Goal: Task Accomplishment & Management: Manage account settings

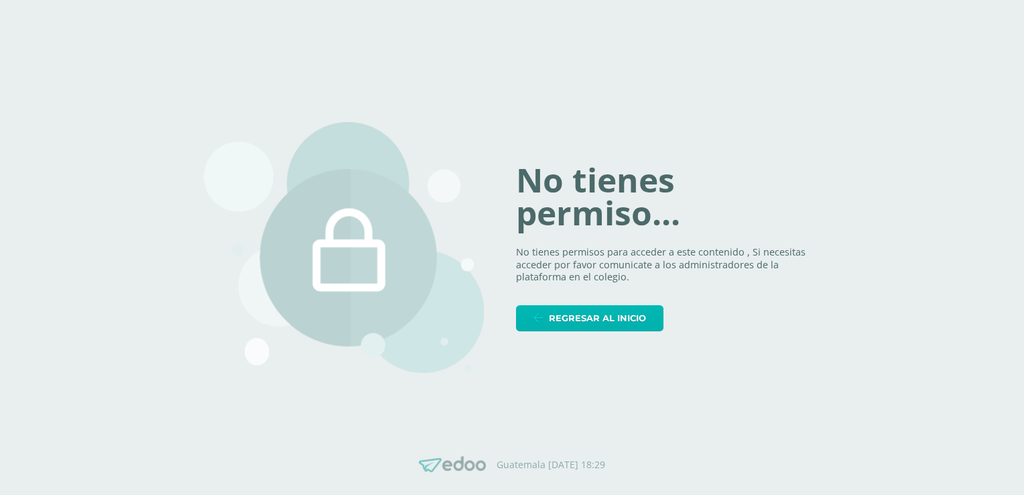
click at [636, 328] on span "Regresar al inicio" at bounding box center [597, 318] width 97 height 25
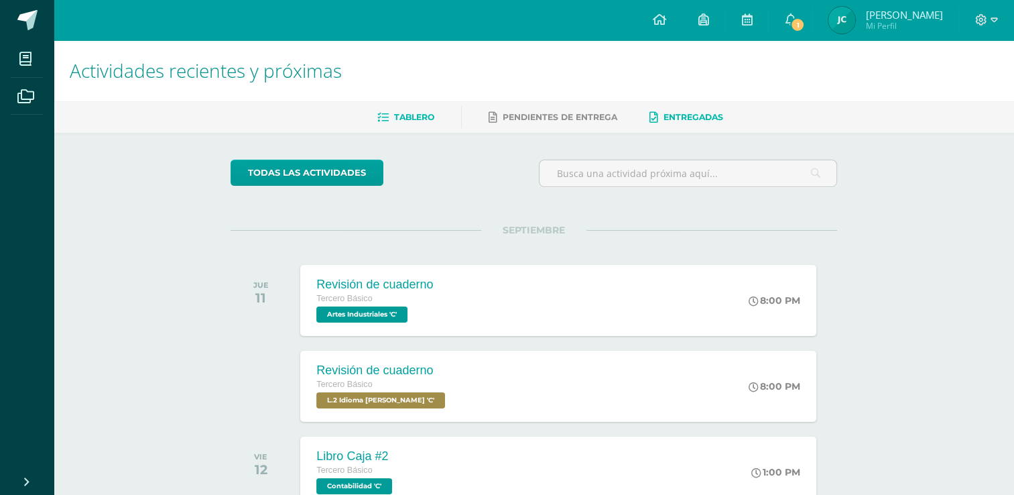
click at [683, 114] on span "Entregadas" at bounding box center [694, 117] width 60 height 10
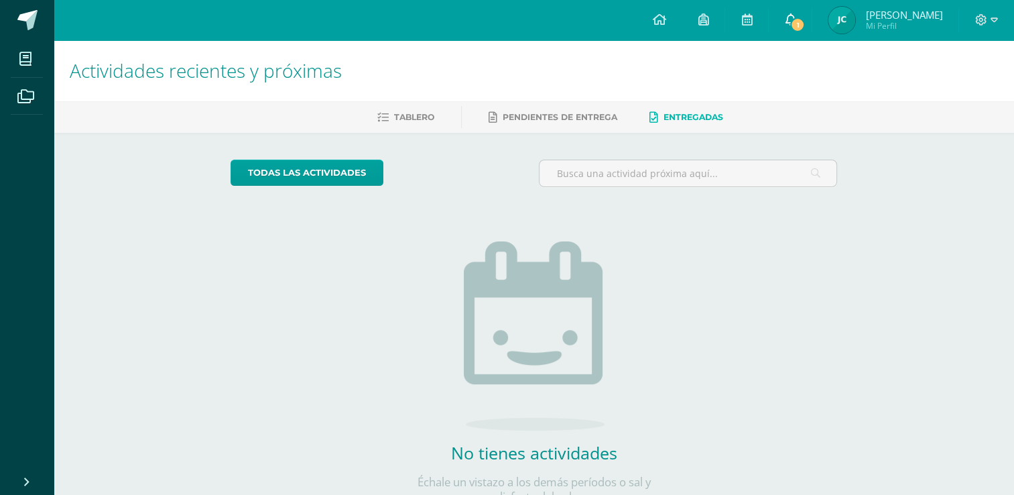
click at [789, 18] on icon at bounding box center [790, 19] width 11 height 12
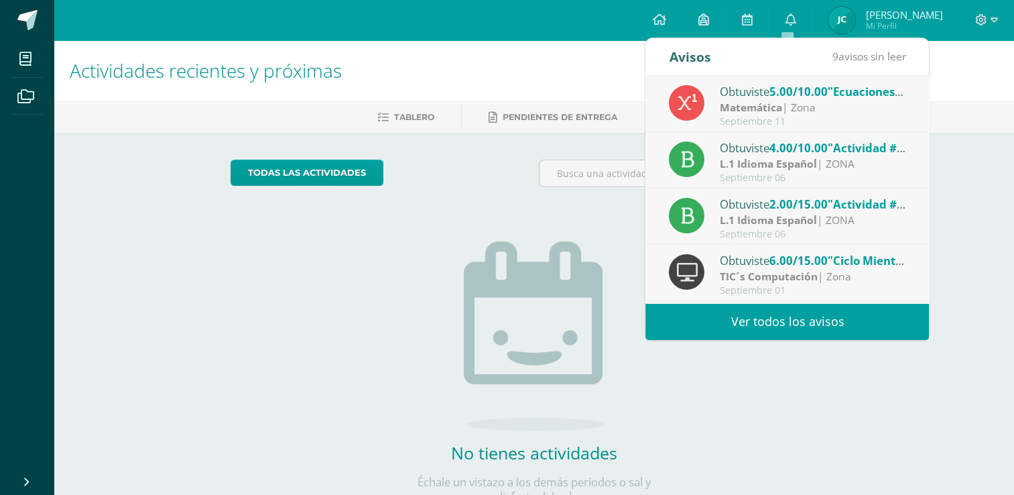
click at [796, 319] on link "Ver todos los avisos" at bounding box center [787, 321] width 284 height 37
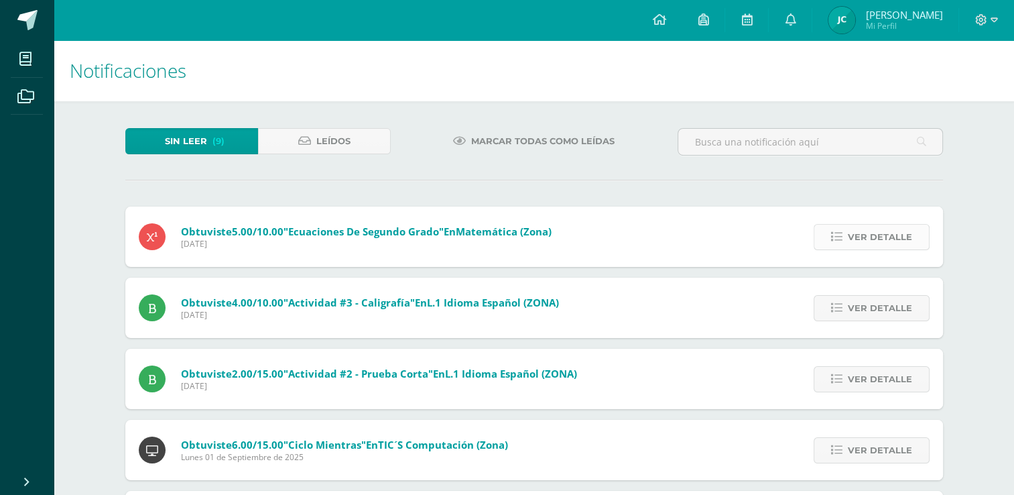
click at [863, 245] on span "Ver detalle" at bounding box center [880, 237] width 64 height 25
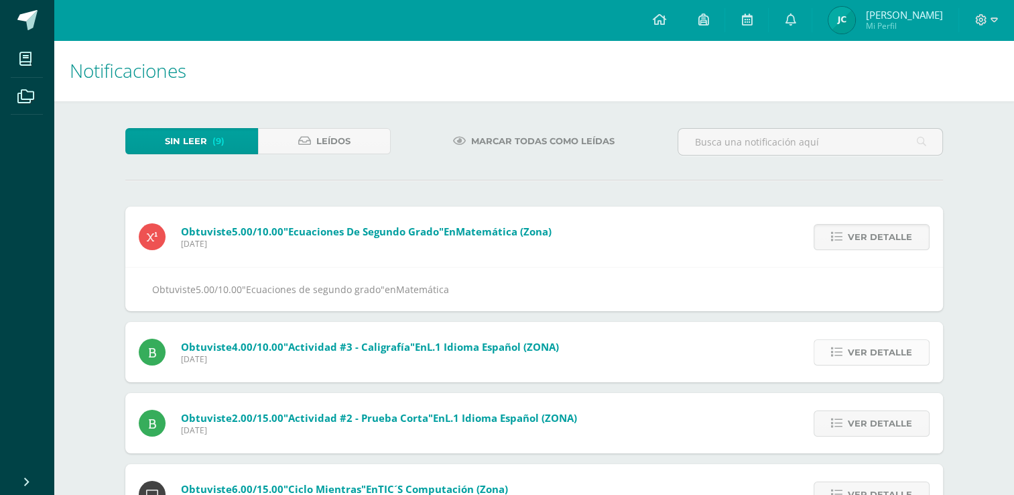
click at [882, 352] on span "Ver detalle" at bounding box center [880, 352] width 64 height 25
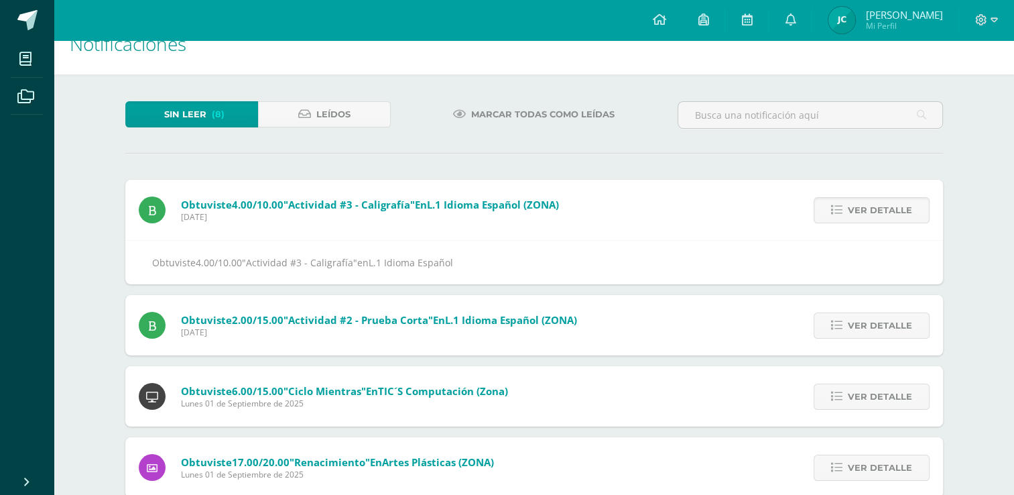
scroll to position [22, 0]
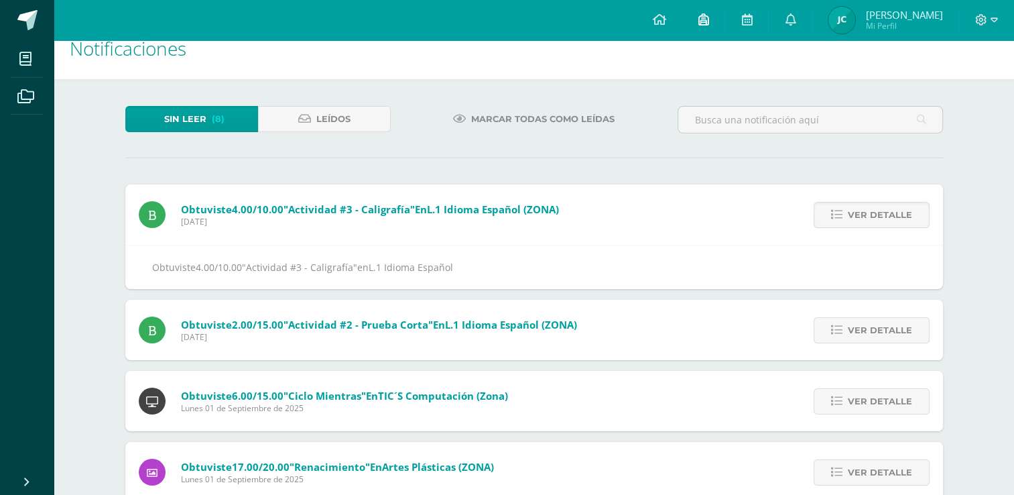
click at [705, 27] on link at bounding box center [703, 20] width 43 height 40
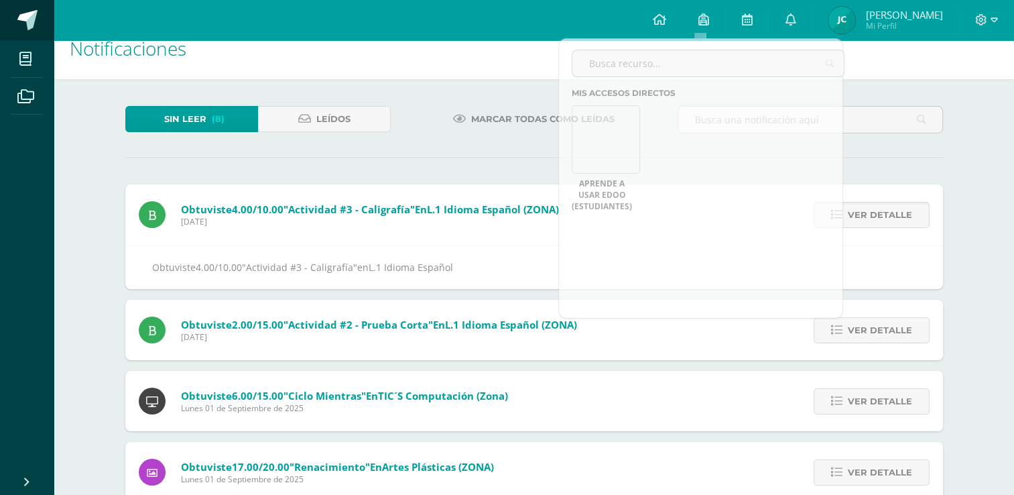
click at [23, 15] on span at bounding box center [27, 20] width 20 height 20
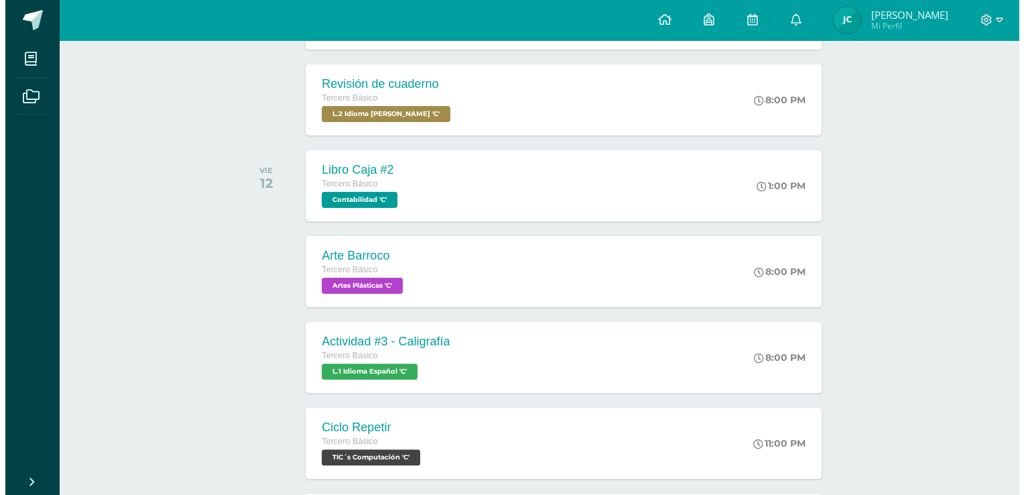
scroll to position [288, 0]
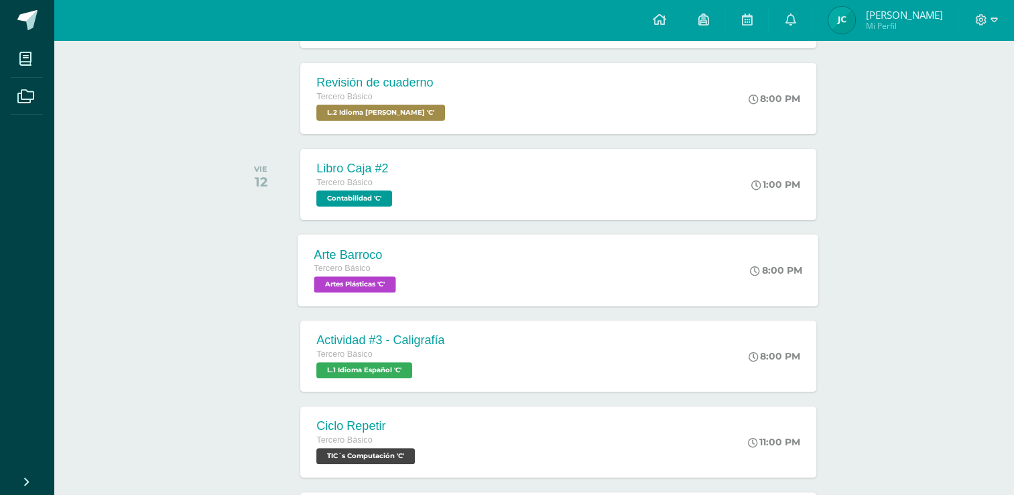
click at [355, 286] on span "Artes Plásticas 'C'" at bounding box center [355, 284] width 82 height 16
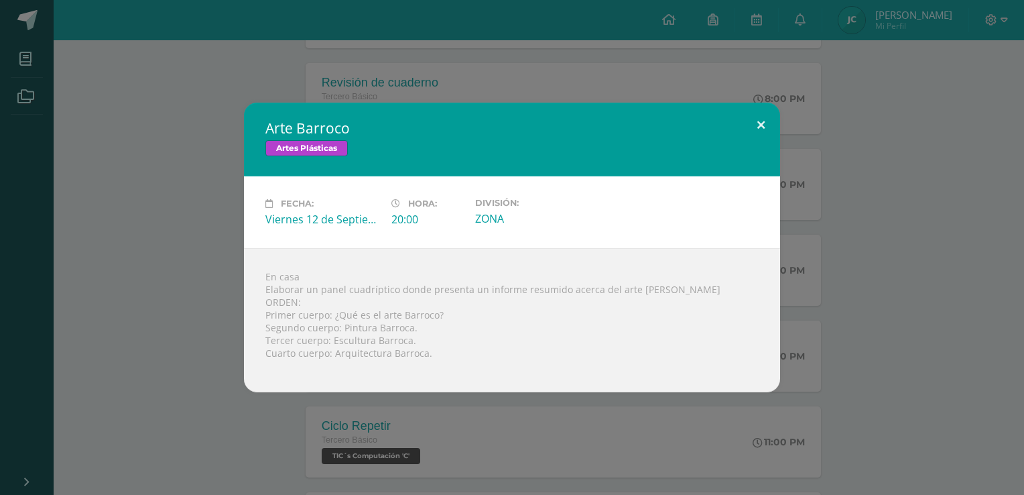
click at [755, 123] on button at bounding box center [761, 126] width 38 height 46
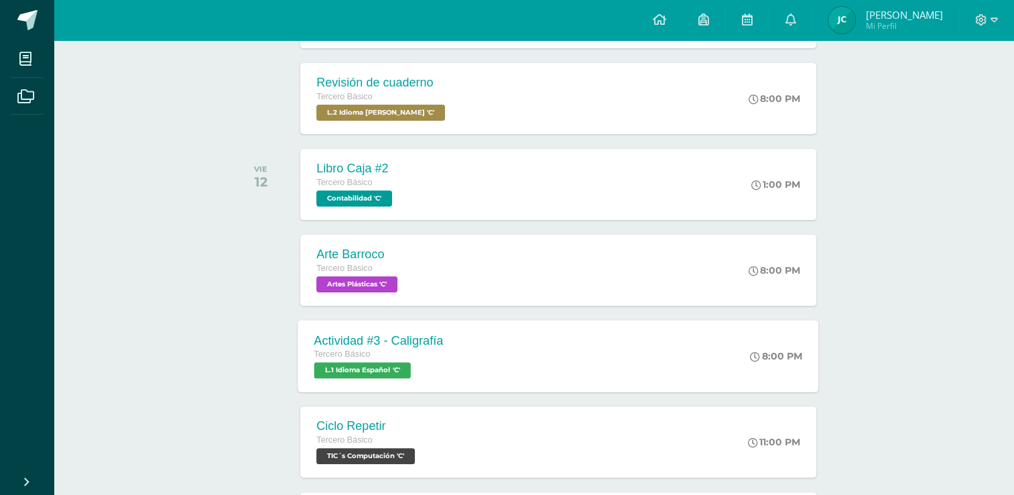
click at [367, 369] on span "L.1 Idioma Español 'C'" at bounding box center [362, 370] width 97 height 16
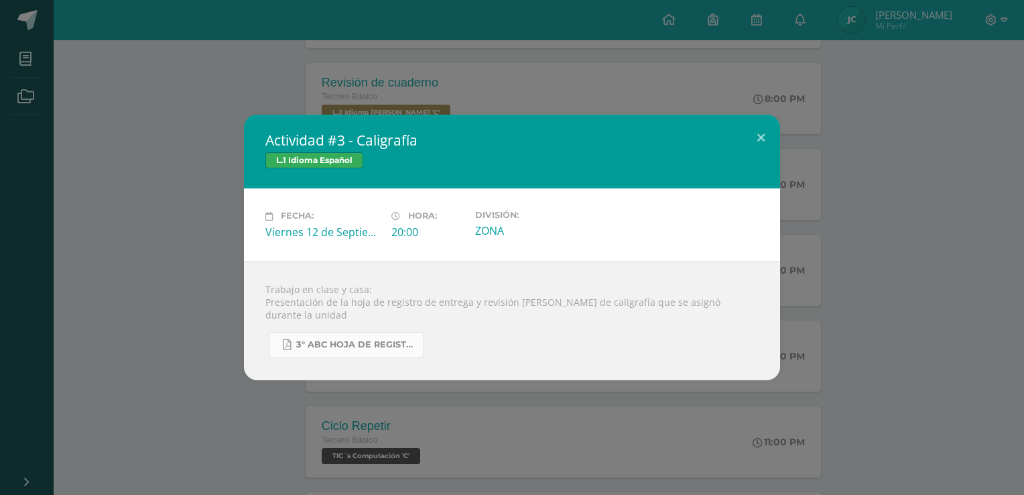
click at [371, 339] on span "3° ABC HOJA DE REGISTRO - UNIDAD FINAL.pdf" at bounding box center [356, 344] width 121 height 11
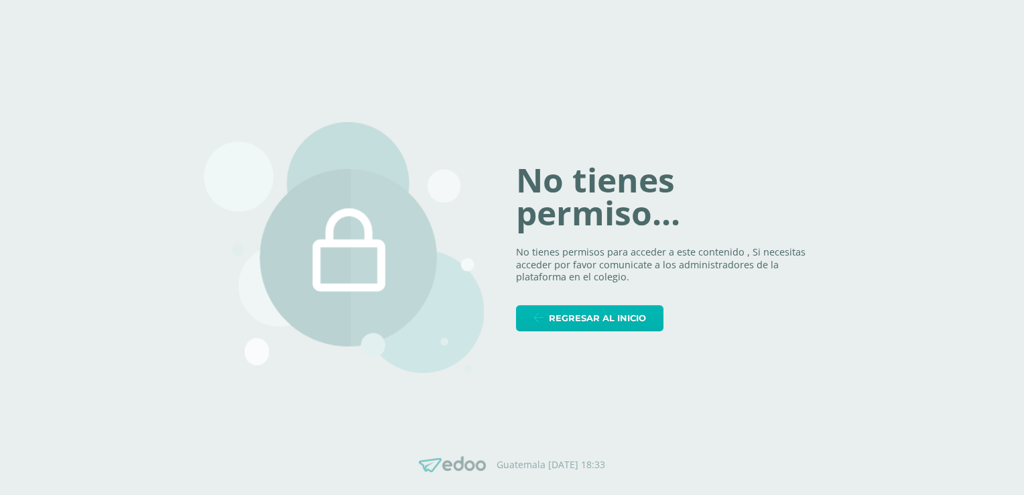
click at [614, 310] on span "Regresar al inicio" at bounding box center [597, 318] width 97 height 25
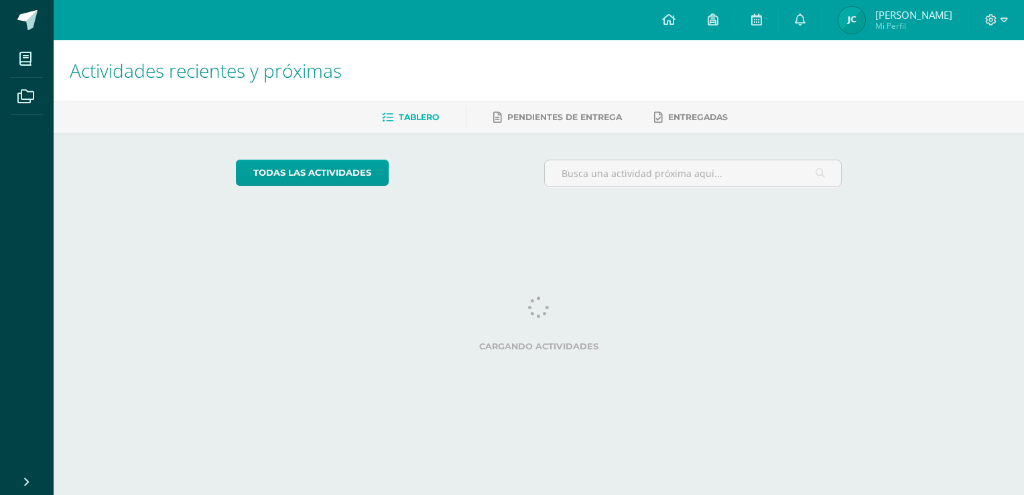
click at [609, 317] on div "Cargando actividades" at bounding box center [539, 326] width 607 height 60
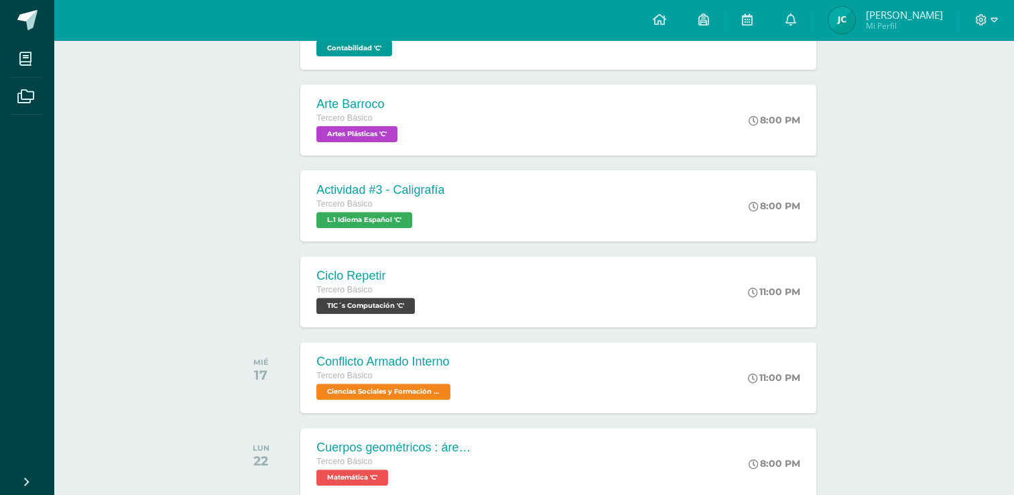
scroll to position [445, 0]
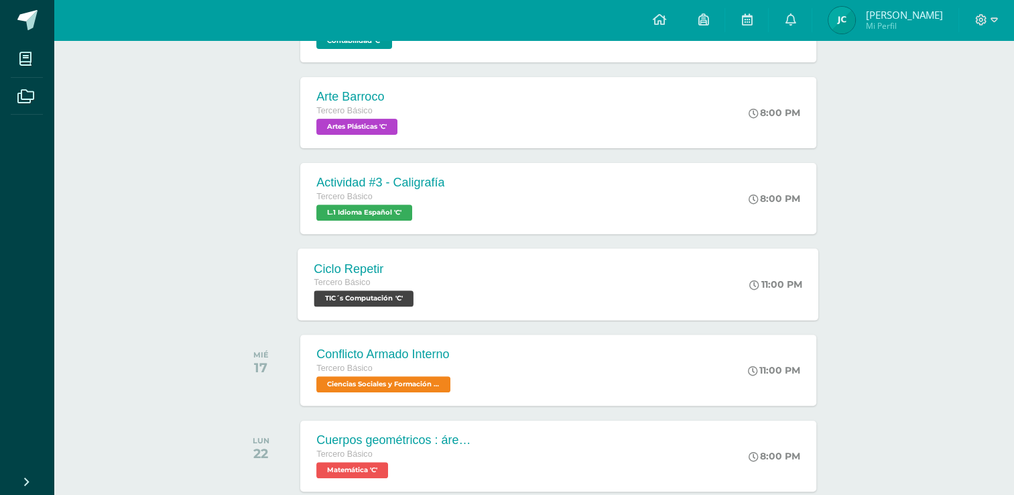
click at [364, 300] on span "TIC´s Computación 'C'" at bounding box center [363, 298] width 99 height 16
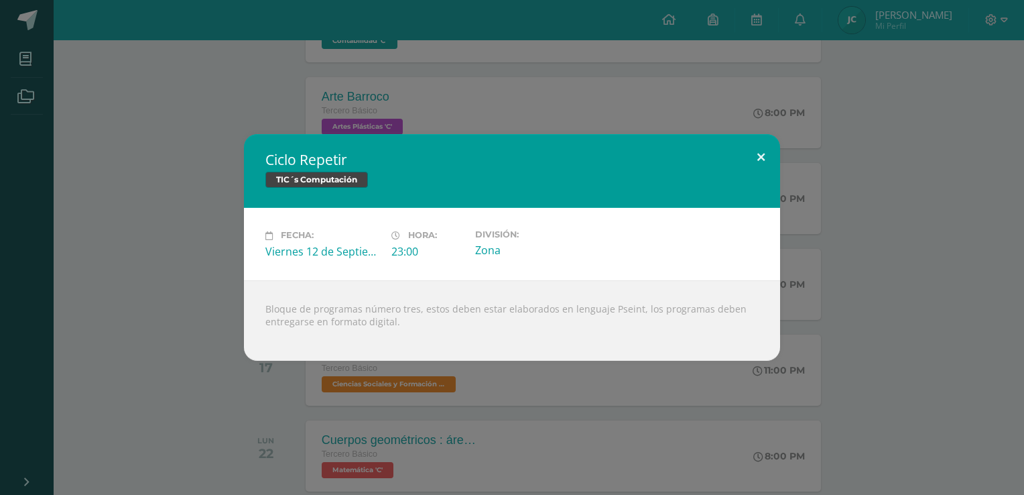
click at [761, 160] on button at bounding box center [761, 157] width 38 height 46
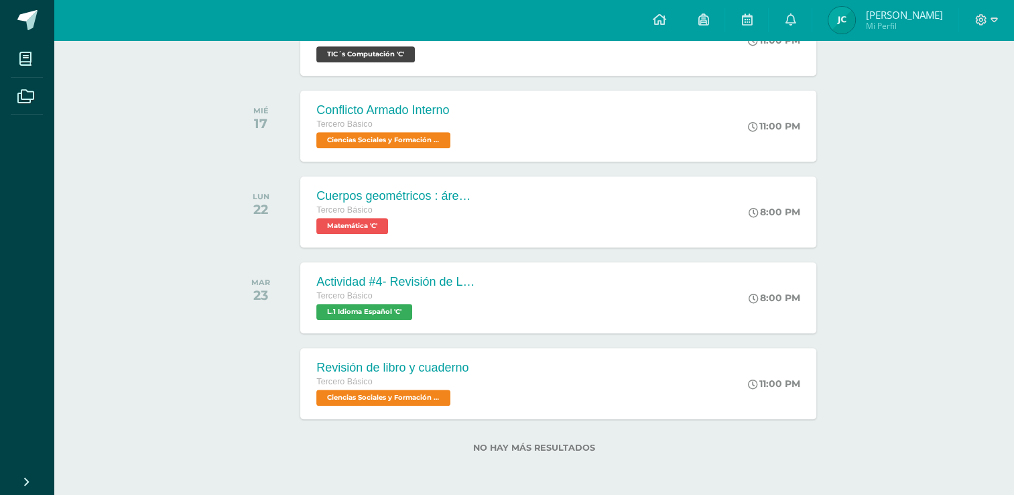
scroll to position [0, 0]
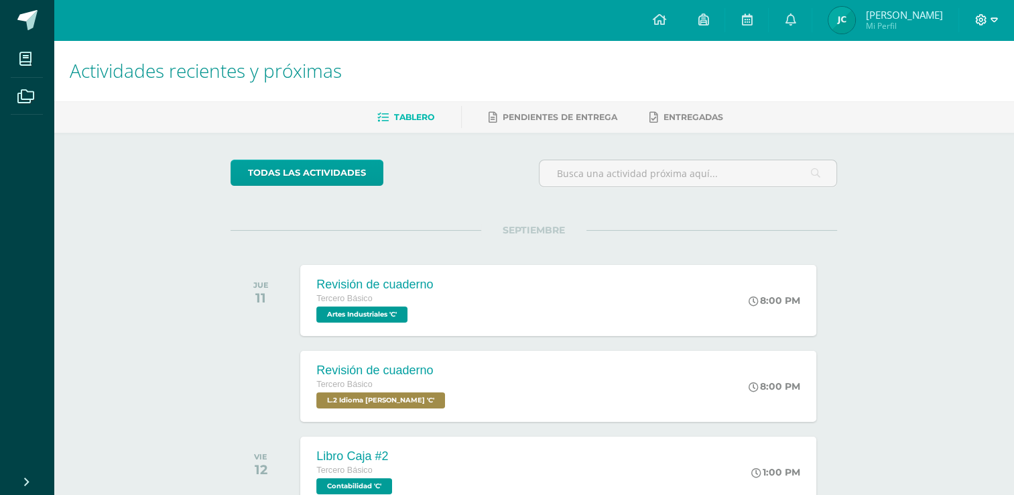
click at [991, 17] on icon at bounding box center [994, 19] width 7 height 5
click at [950, 93] on span "Cerrar sesión" at bounding box center [951, 90] width 60 height 13
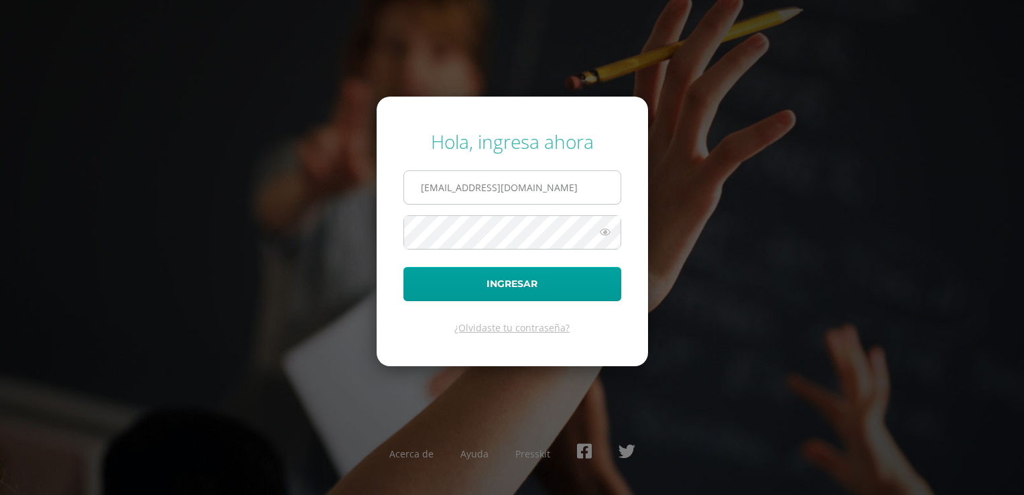
click at [558, 196] on input "[EMAIL_ADDRESS][DOMAIN_NAME]" at bounding box center [512, 187] width 216 height 33
type input "[EMAIL_ADDRESS][DOMAIN_NAME]"
click at [534, 283] on button "Ingresar" at bounding box center [512, 284] width 218 height 34
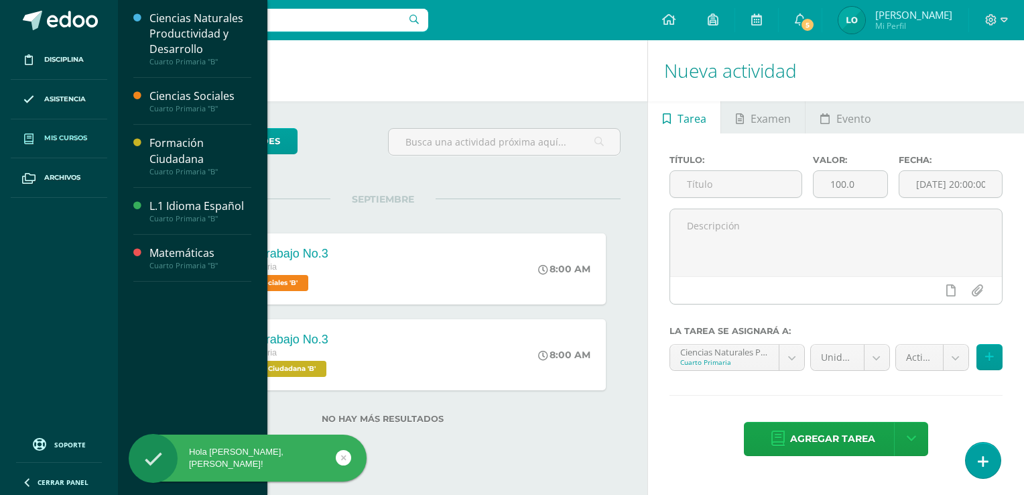
click at [62, 138] on span "Mis cursos" at bounding box center [65, 138] width 43 height 11
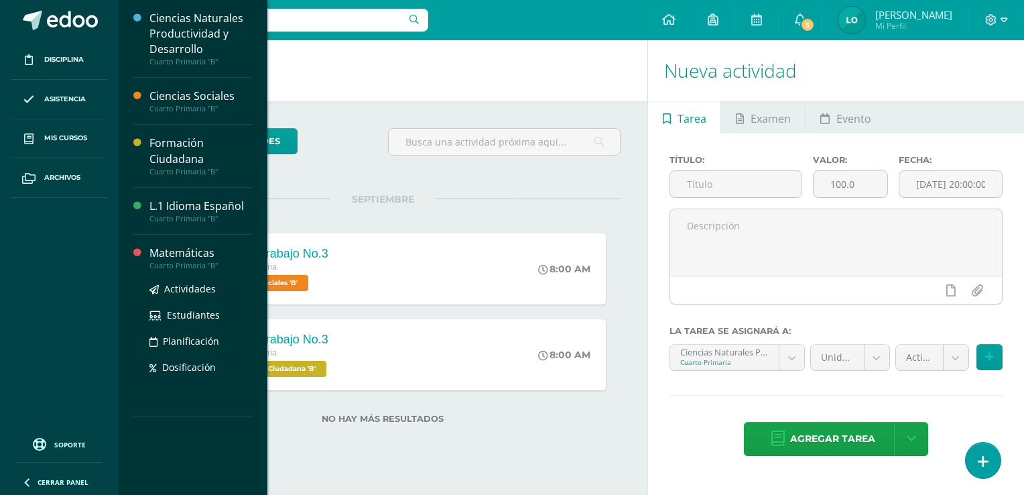
click at [198, 256] on div "Matemáticas" at bounding box center [200, 252] width 102 height 15
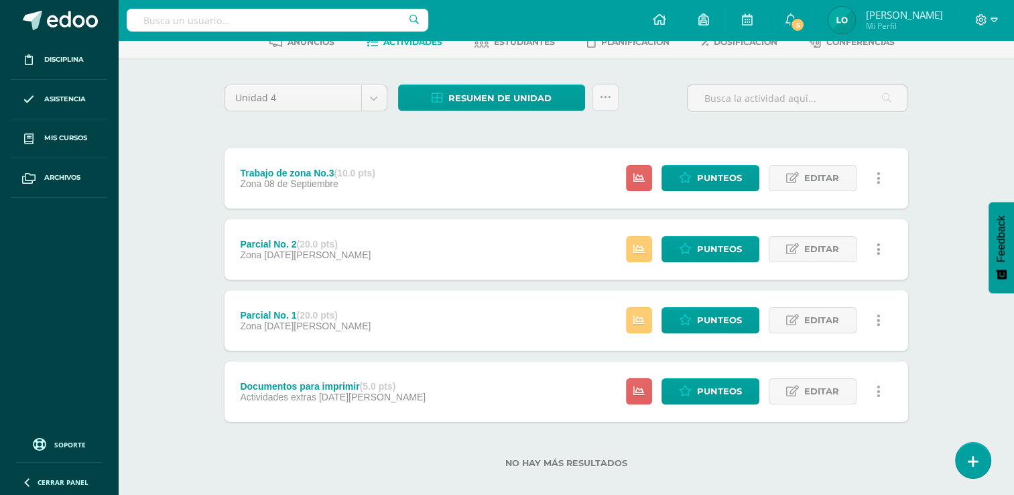
scroll to position [91, 0]
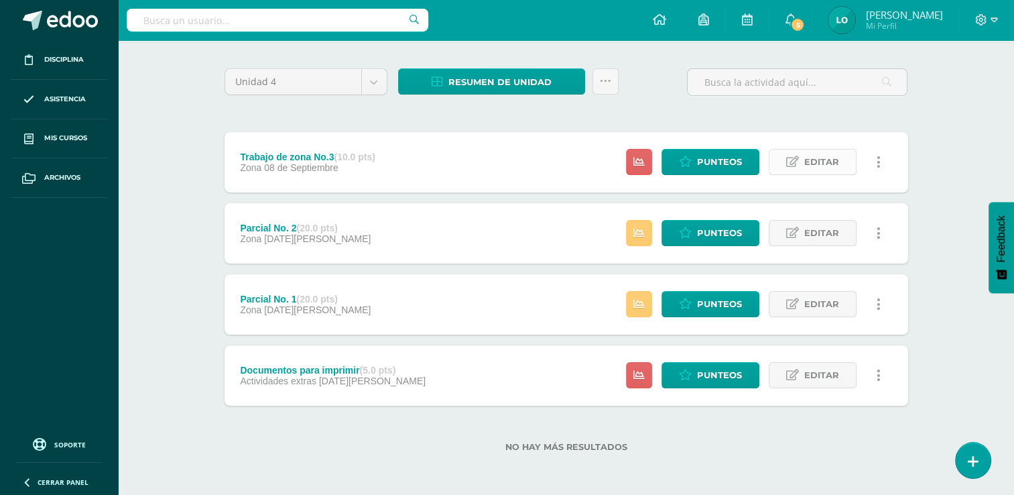
click at [826, 162] on span "Editar" at bounding box center [821, 161] width 35 height 25
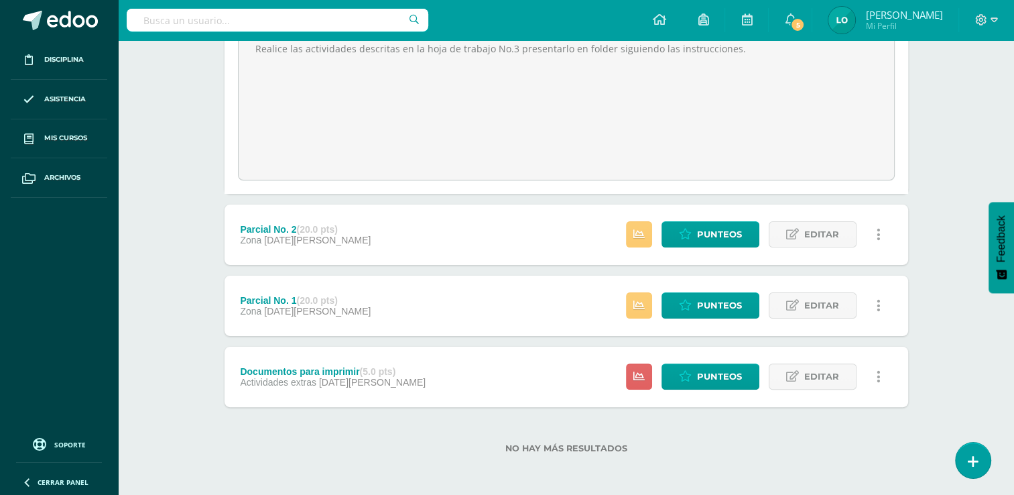
scroll to position [0, 0]
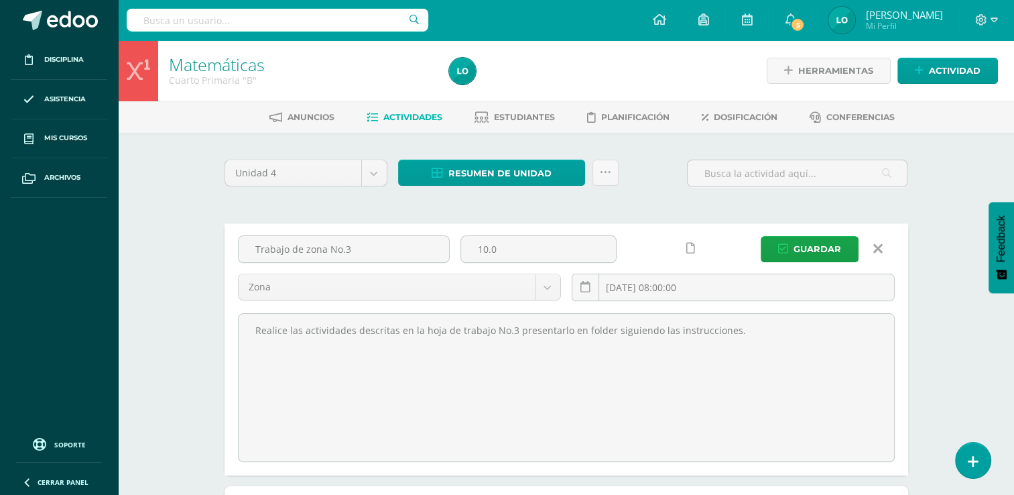
click at [387, 115] on span "Actividades" at bounding box center [412, 117] width 59 height 10
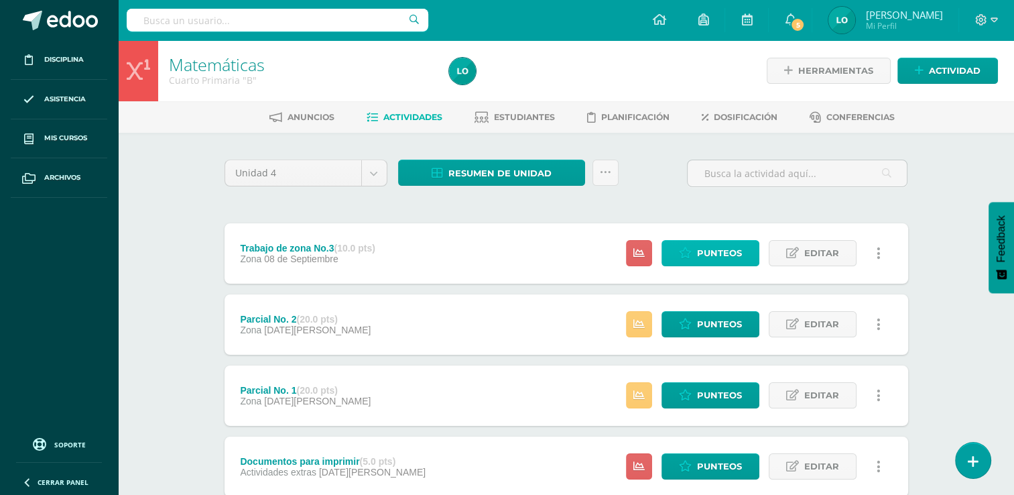
click at [720, 256] on span "Punteos" at bounding box center [719, 253] width 45 height 25
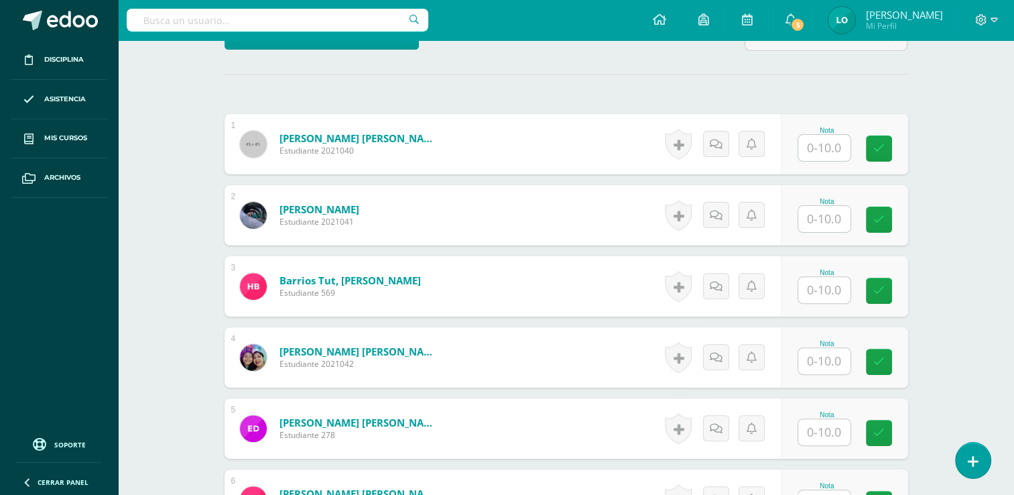
scroll to position [365, 0]
click at [820, 151] on input "text" at bounding box center [832, 148] width 54 height 27
type input "10"
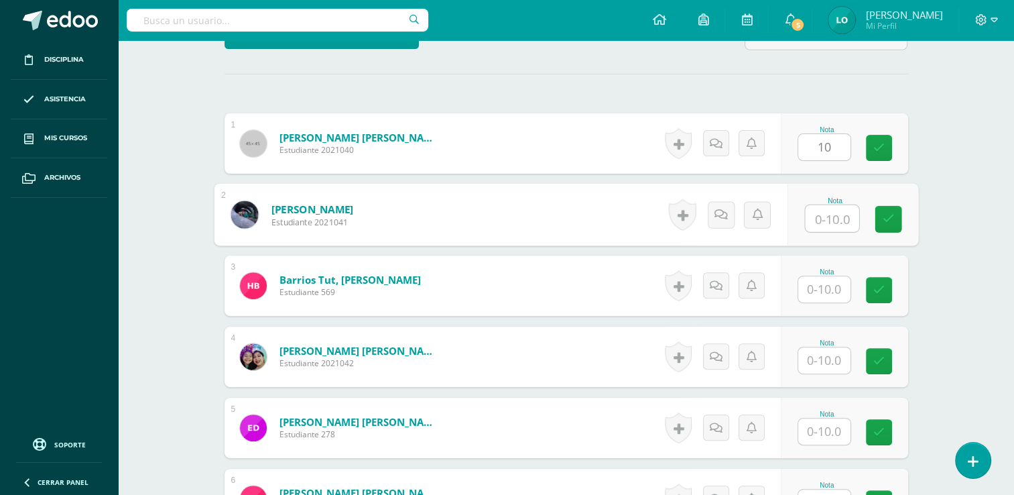
click at [824, 216] on input "text" at bounding box center [832, 218] width 54 height 27
type input "6"
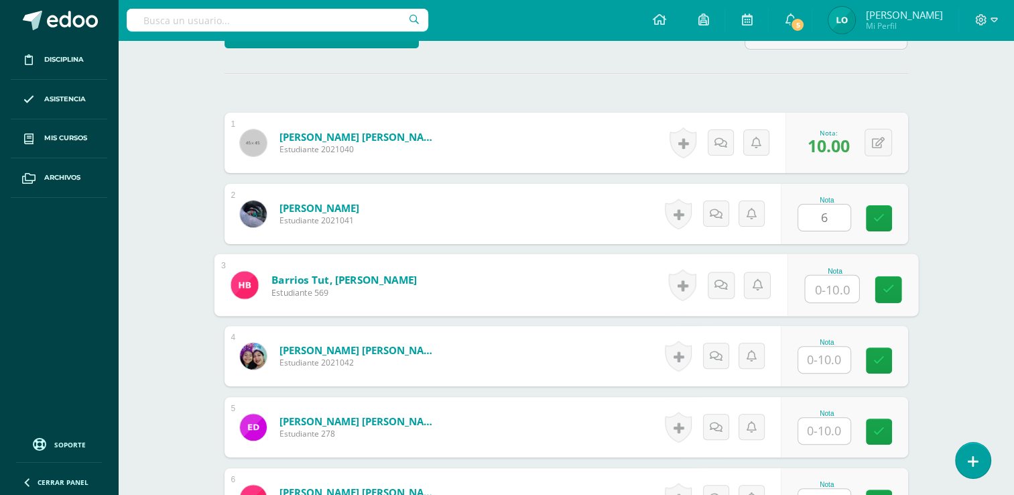
click at [823, 283] on input "text" at bounding box center [832, 288] width 54 height 27
type input "6"
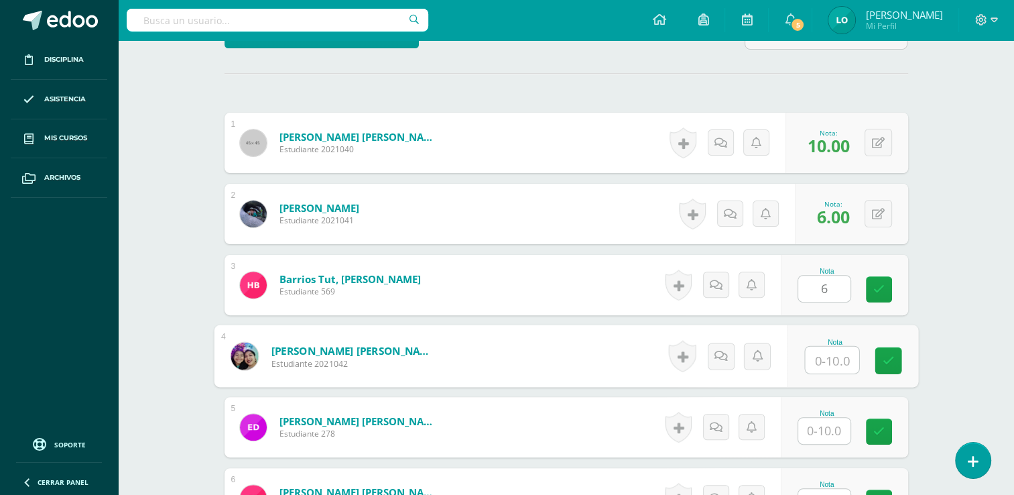
click at [828, 347] on input "text" at bounding box center [832, 360] width 54 height 27
type input "5"
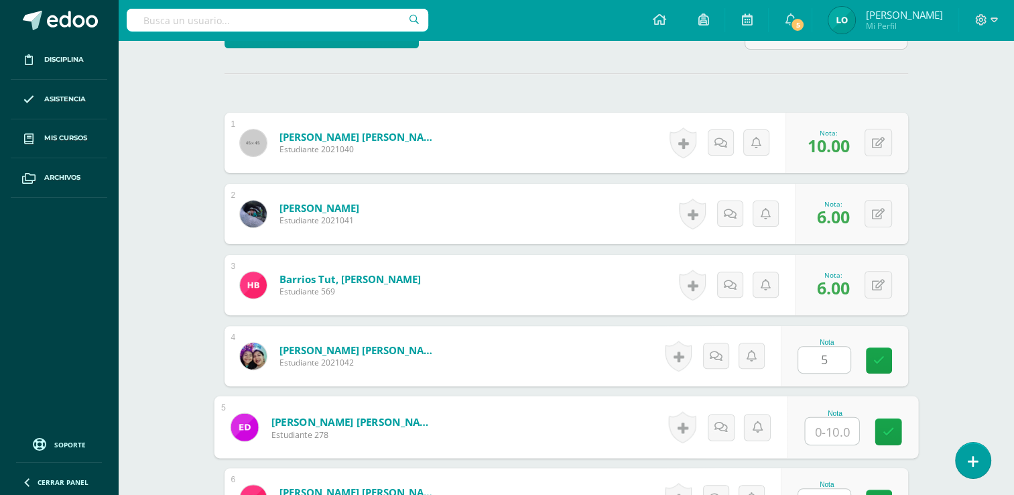
click at [824, 428] on input "text" at bounding box center [832, 431] width 54 height 27
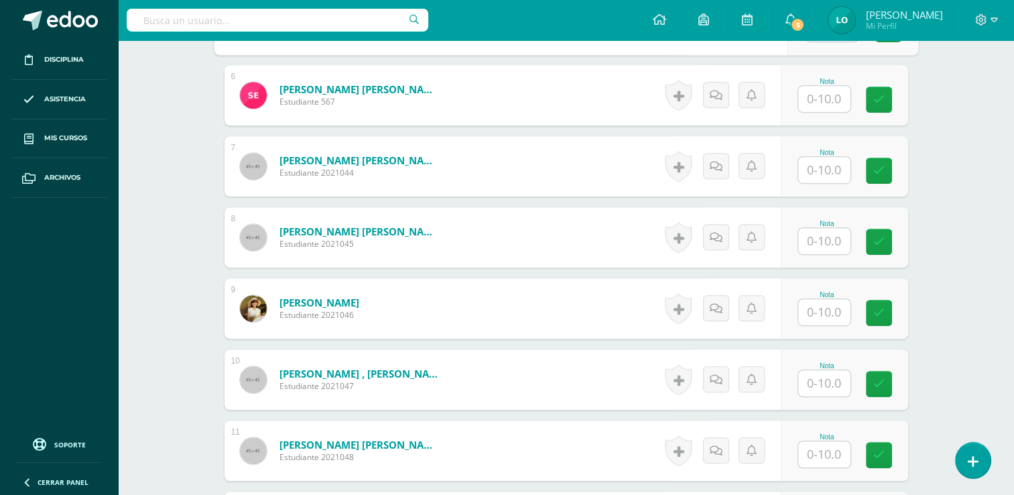
scroll to position [772, 0]
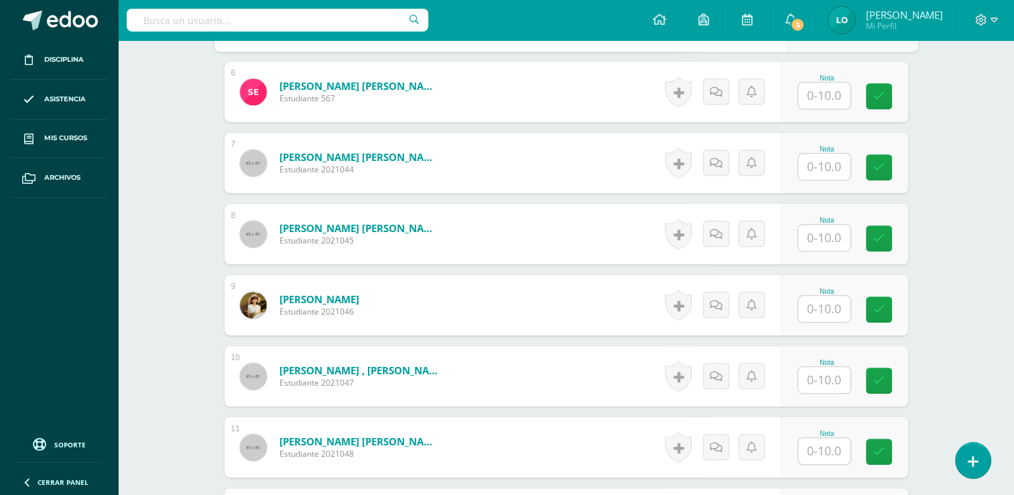
type input "9"
click at [826, 95] on input "text" at bounding box center [824, 95] width 52 height 26
type input "00"
click at [718, 86] on icon at bounding box center [720, 91] width 13 height 11
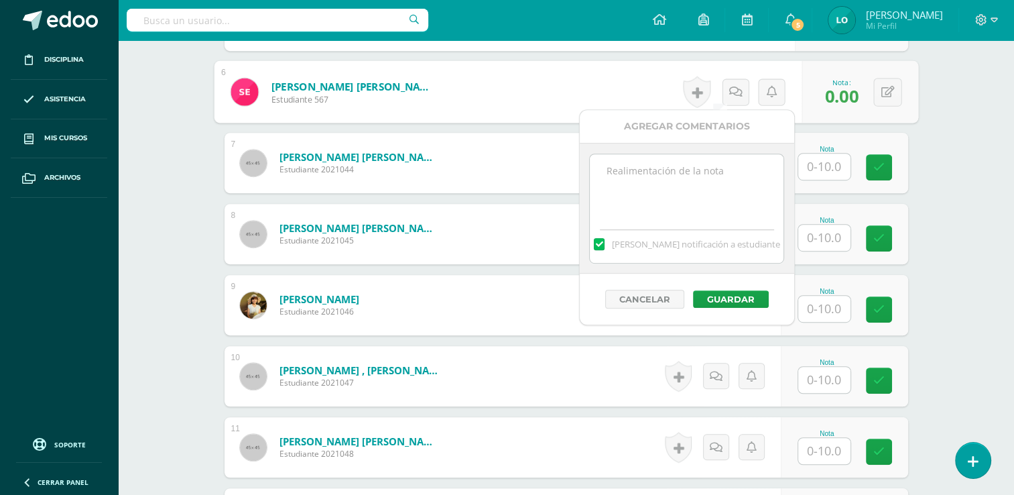
click at [681, 177] on textarea at bounding box center [687, 187] width 194 height 67
type textarea "No presento trabajo de zona. No. 3"
click at [735, 298] on button "Guardar" at bounding box center [731, 298] width 76 height 17
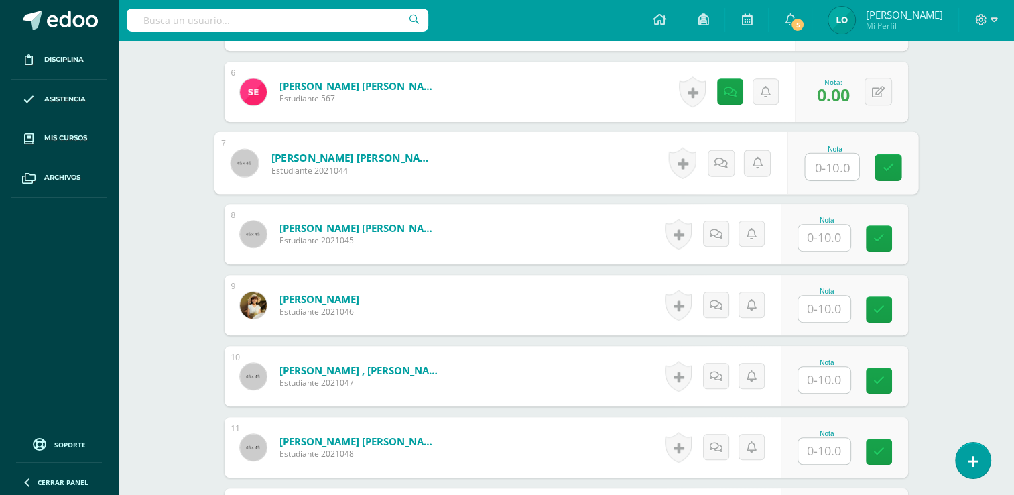
click at [825, 170] on input "text" at bounding box center [832, 166] width 54 height 27
type input "4"
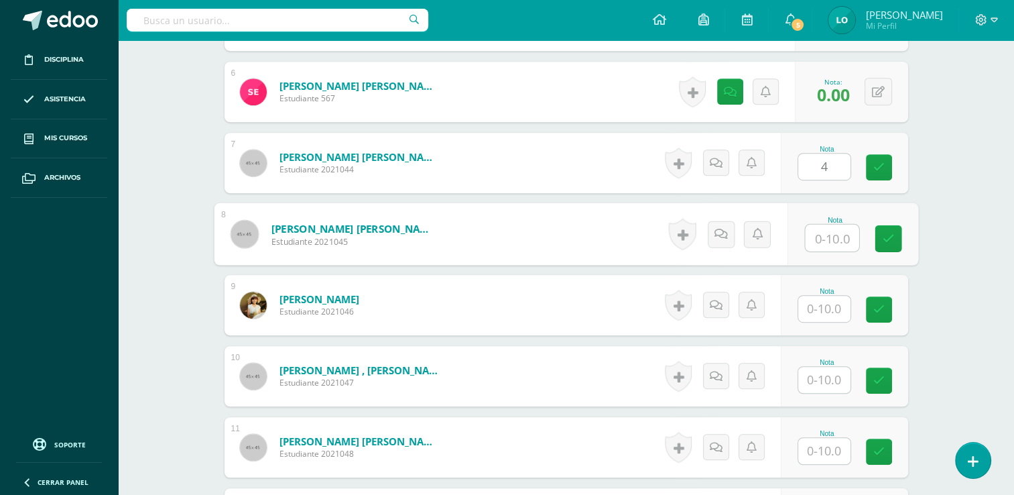
click at [821, 235] on input "text" at bounding box center [832, 238] width 54 height 27
type input "6"
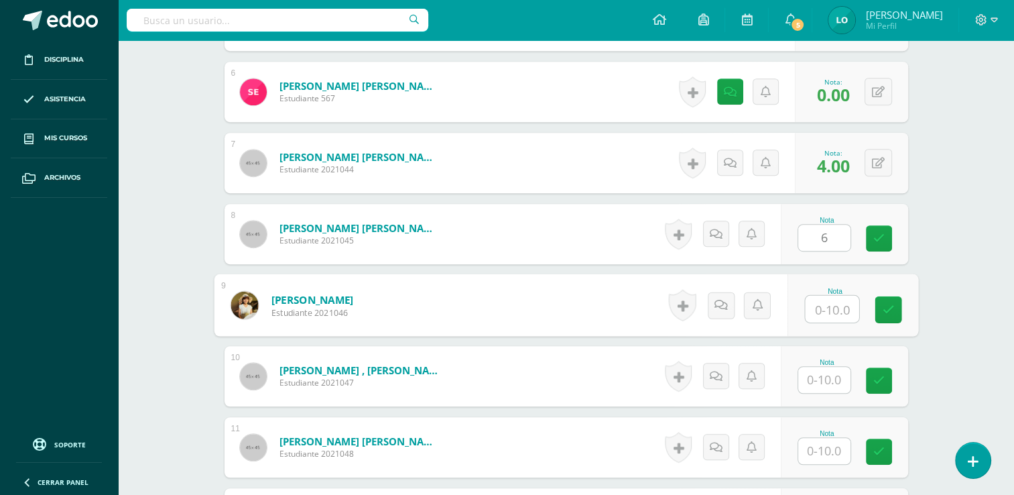
click at [821, 310] on input "text" at bounding box center [832, 309] width 54 height 27
type input "10"
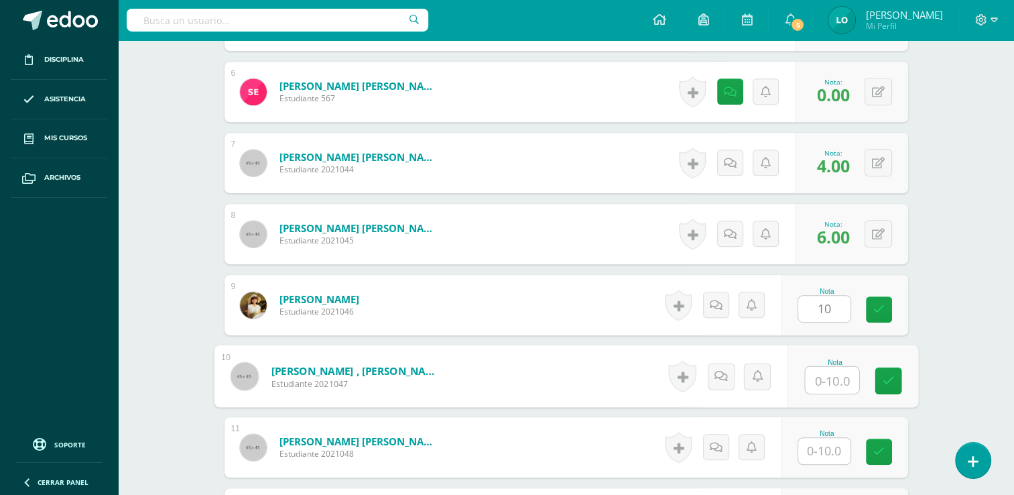
click at [821, 378] on input "text" at bounding box center [832, 380] width 54 height 27
type input "4"
click at [826, 449] on input "text" at bounding box center [824, 451] width 52 height 26
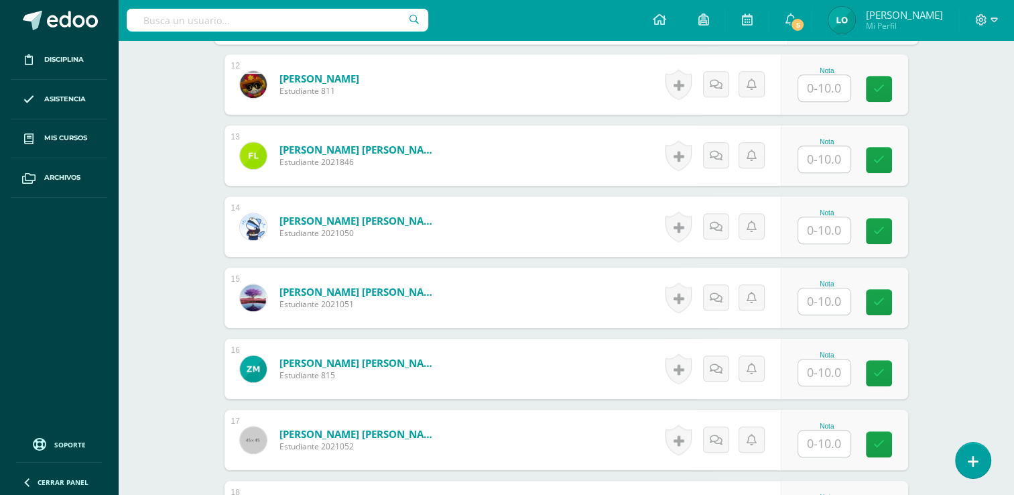
scroll to position [1209, 0]
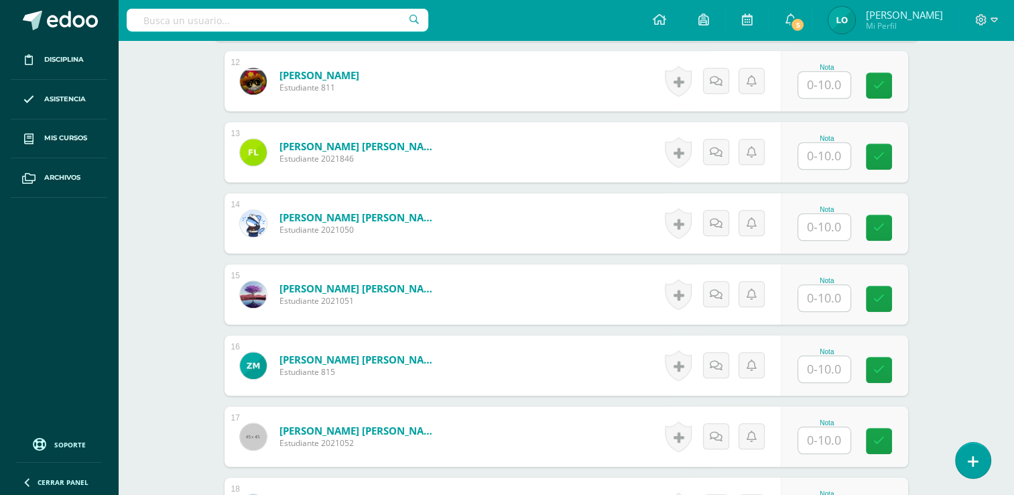
type input "4"
click at [828, 88] on input "text" at bounding box center [832, 85] width 54 height 27
type input "0"
click at [720, 75] on icon at bounding box center [720, 80] width 13 height 11
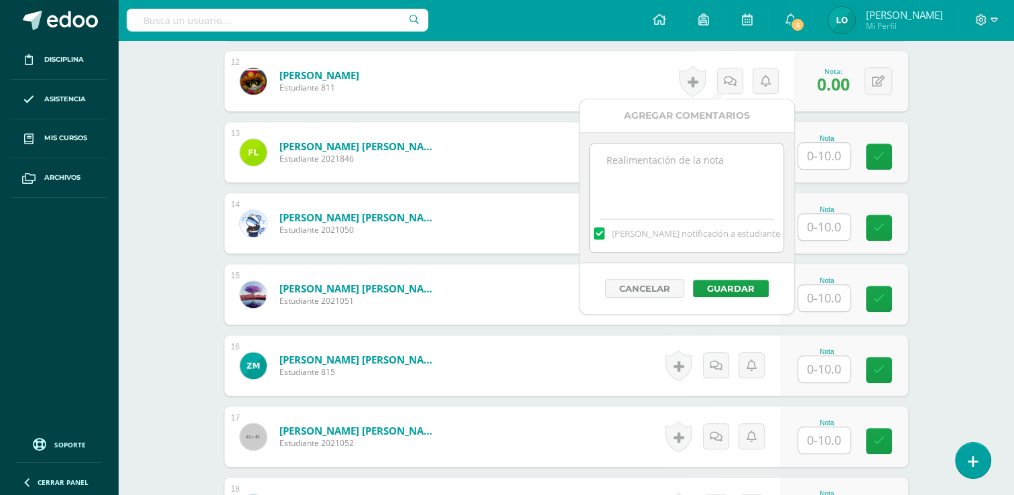
click at [674, 161] on textarea at bounding box center [687, 176] width 194 height 67
type textarea "No presento trabajo de zona No. 3"
click at [729, 280] on button "Guardar" at bounding box center [731, 287] width 76 height 17
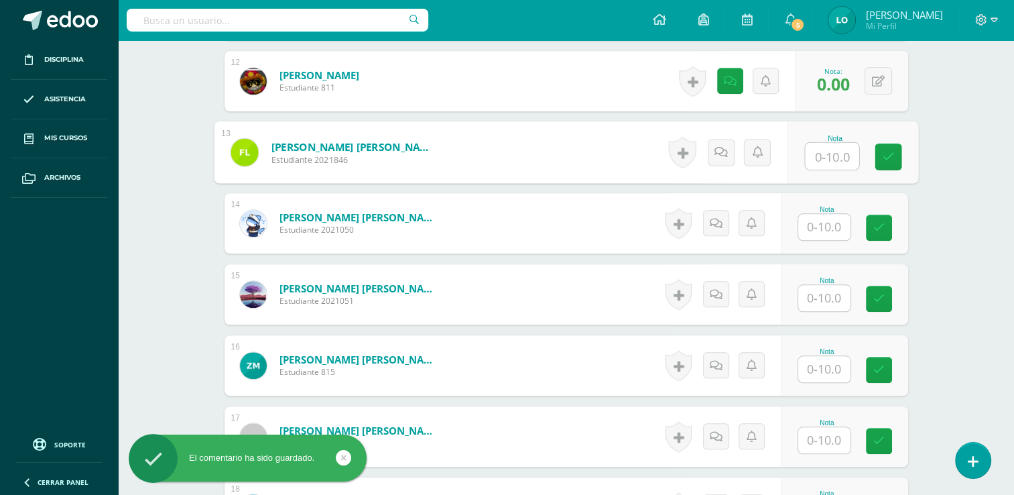
click at [815, 149] on input "text" at bounding box center [832, 156] width 54 height 27
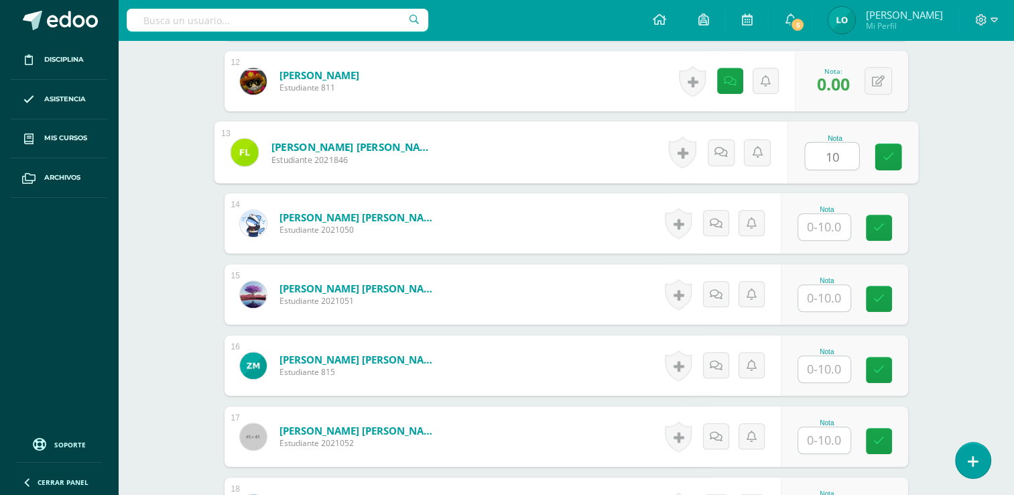
type input "10"
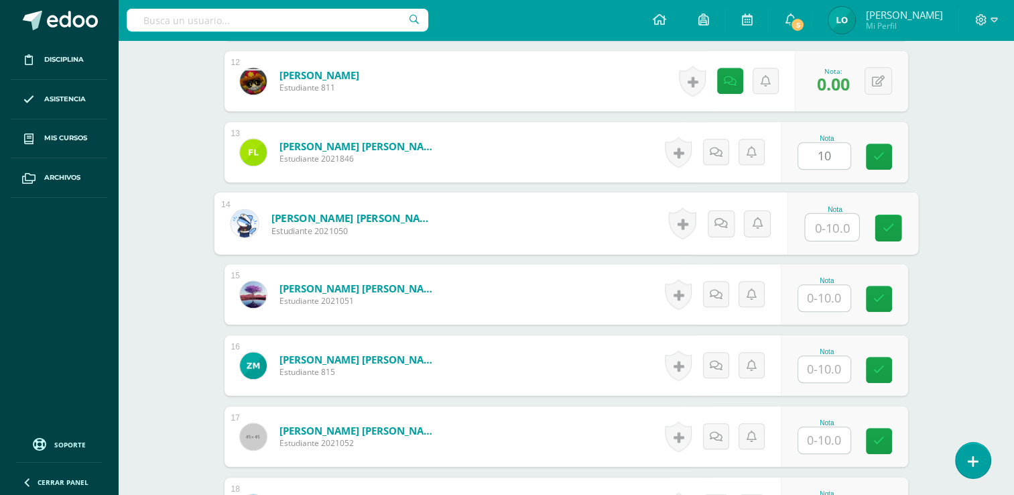
click at [824, 223] on input "text" at bounding box center [832, 227] width 54 height 27
type input "10"
click at [832, 290] on input "text" at bounding box center [824, 298] width 52 height 26
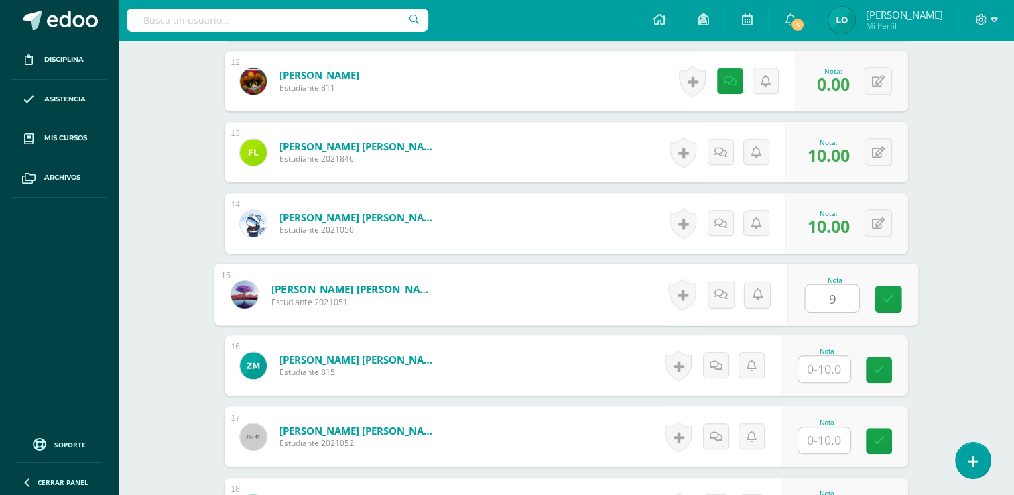
type input "9"
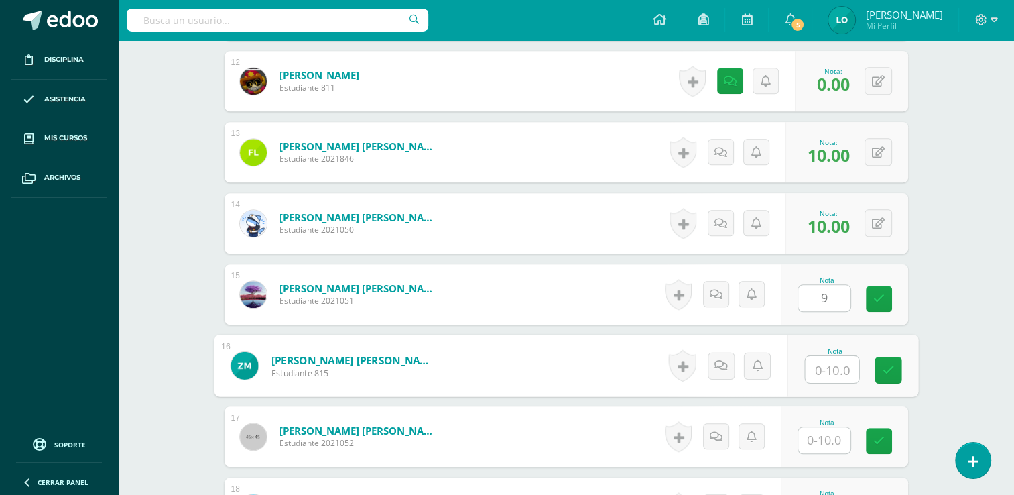
click at [836, 357] on input "text" at bounding box center [832, 369] width 54 height 27
type input "00"
click at [725, 367] on icon at bounding box center [720, 364] width 13 height 11
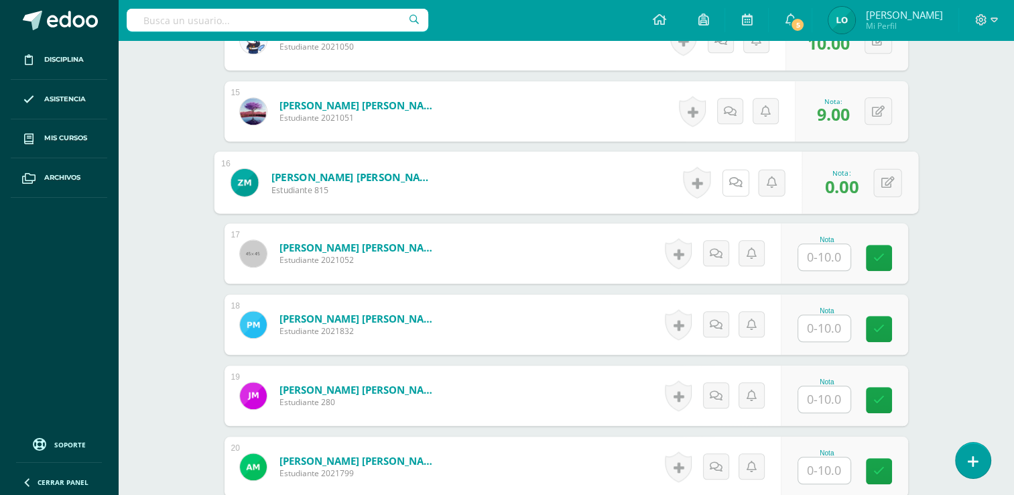
scroll to position [1396, 0]
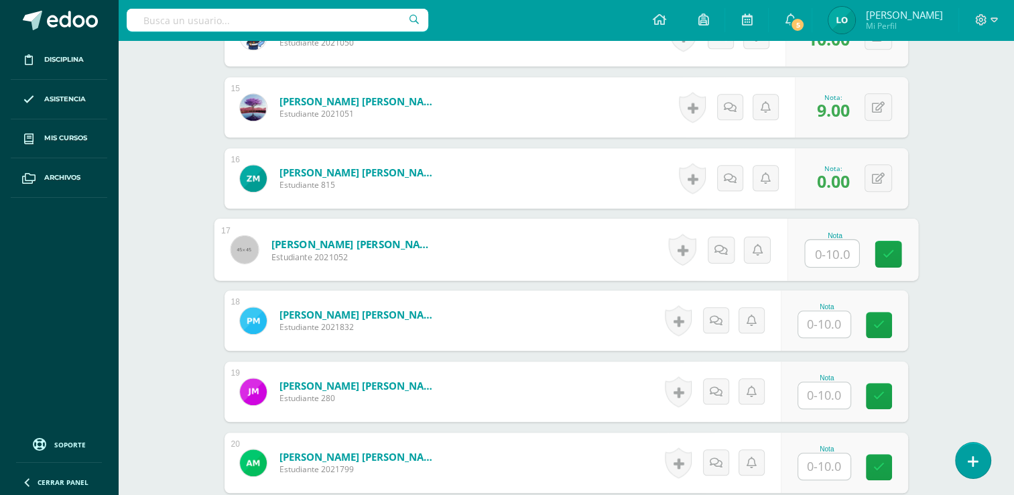
click at [822, 256] on input "text" at bounding box center [832, 253] width 54 height 27
type input "10"
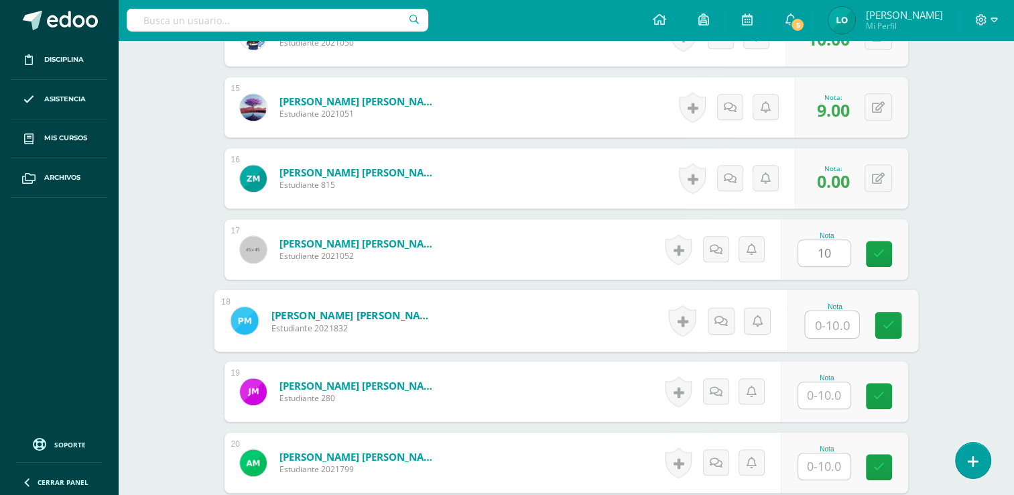
click at [826, 334] on input "text" at bounding box center [832, 324] width 54 height 27
type input "5"
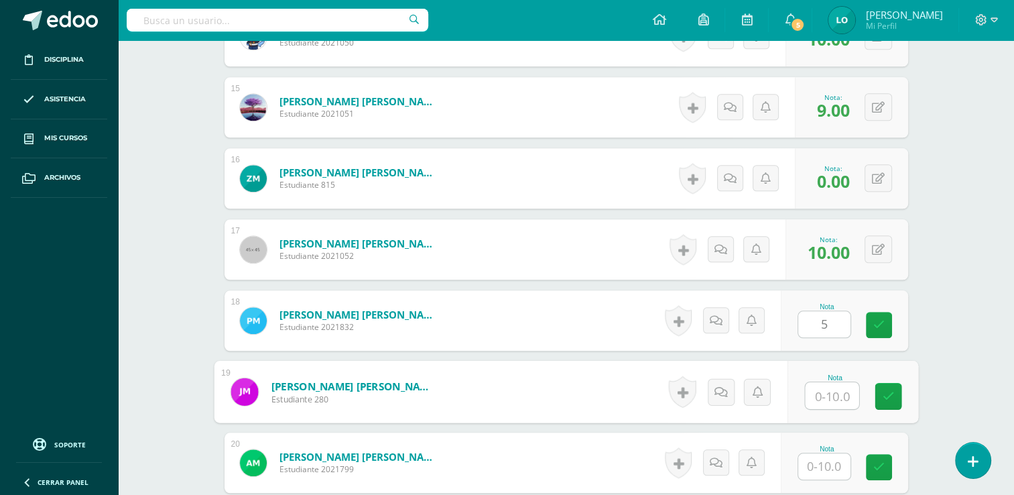
click at [826, 387] on input "text" at bounding box center [832, 395] width 54 height 27
type input "9"
click at [826, 460] on input "text" at bounding box center [824, 466] width 52 height 26
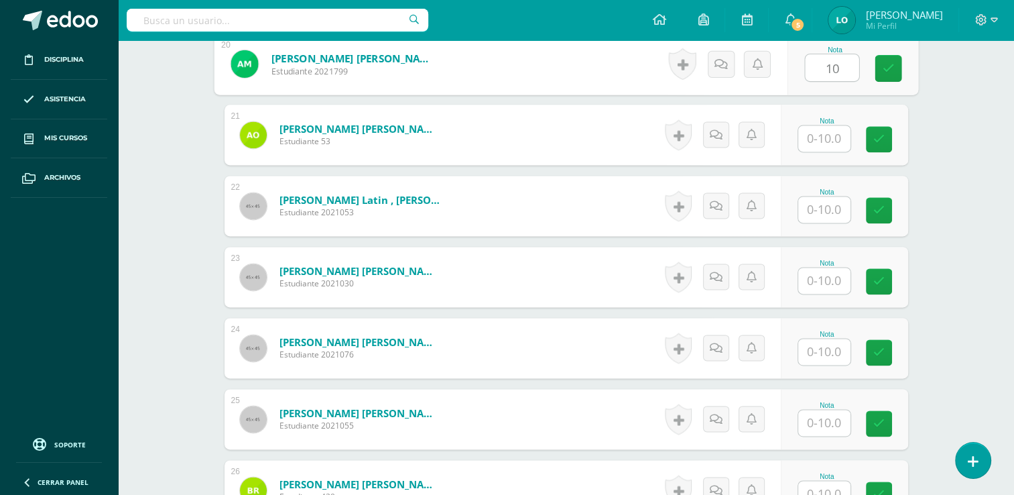
scroll to position [1799, 0]
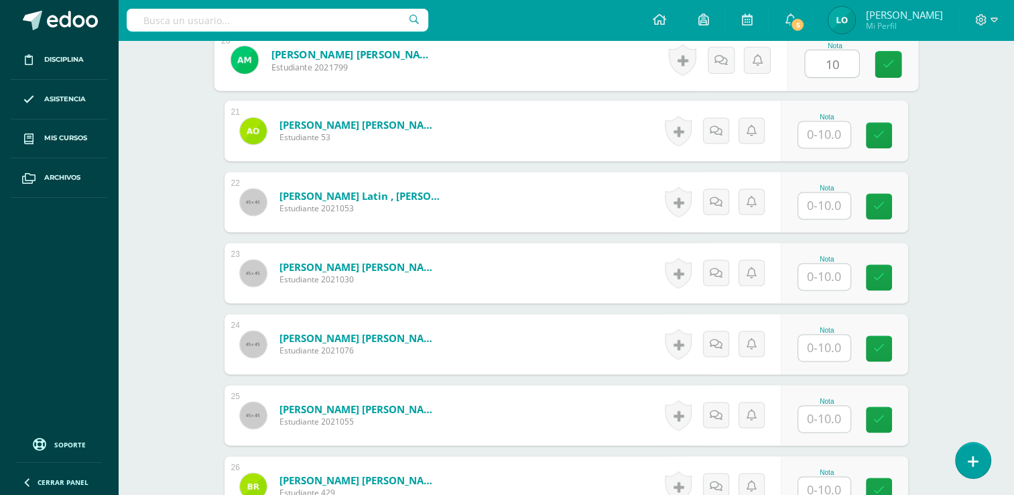
type input "10"
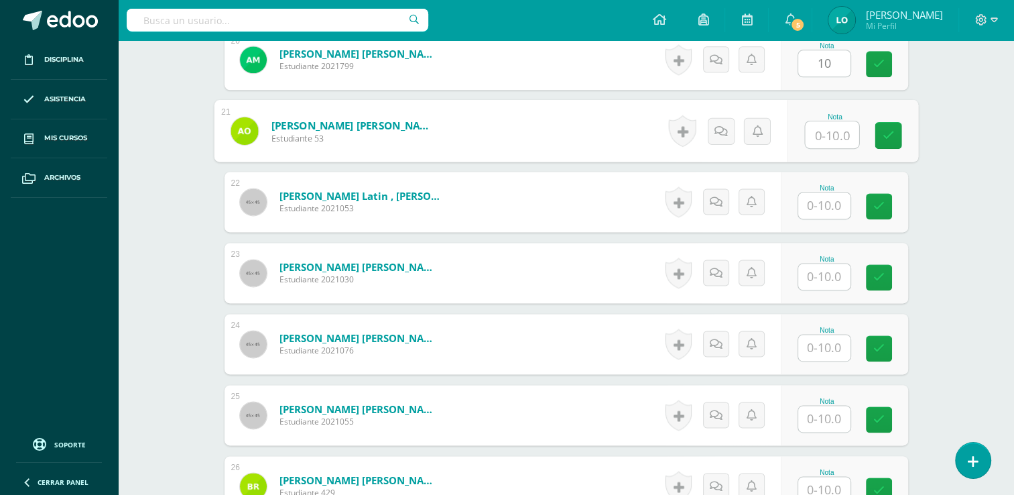
click at [820, 139] on input "text" at bounding box center [832, 134] width 54 height 27
type input "10"
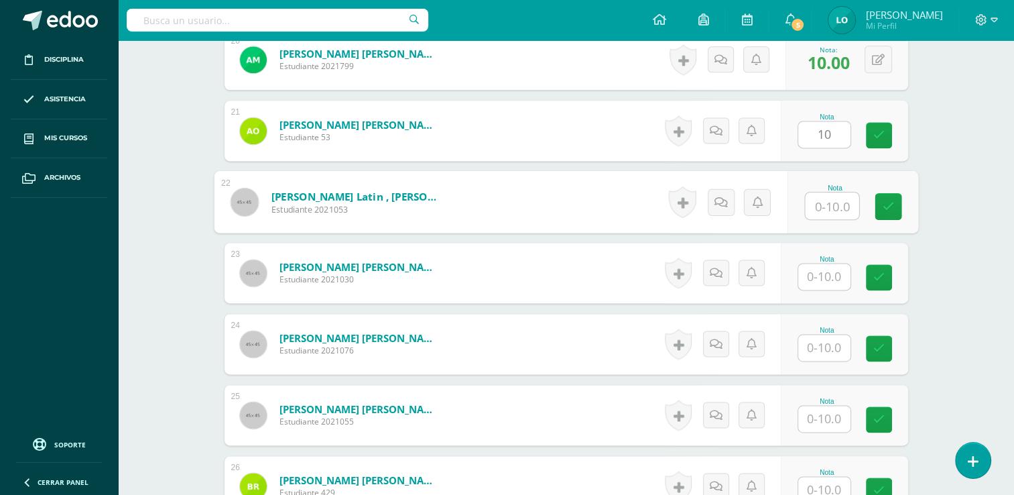
click at [824, 206] on input "text" at bounding box center [832, 205] width 54 height 27
type input "10"
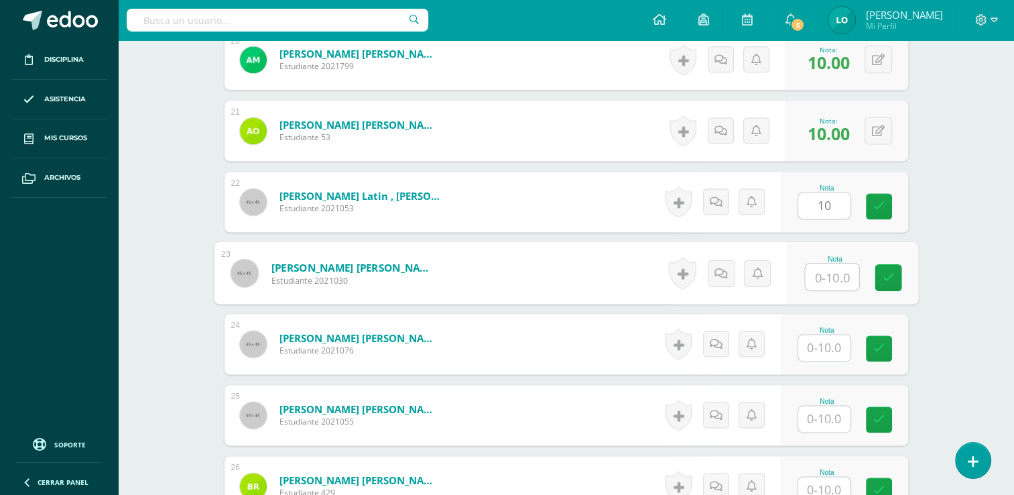
click at [828, 273] on input "text" at bounding box center [832, 276] width 54 height 27
type input "9"
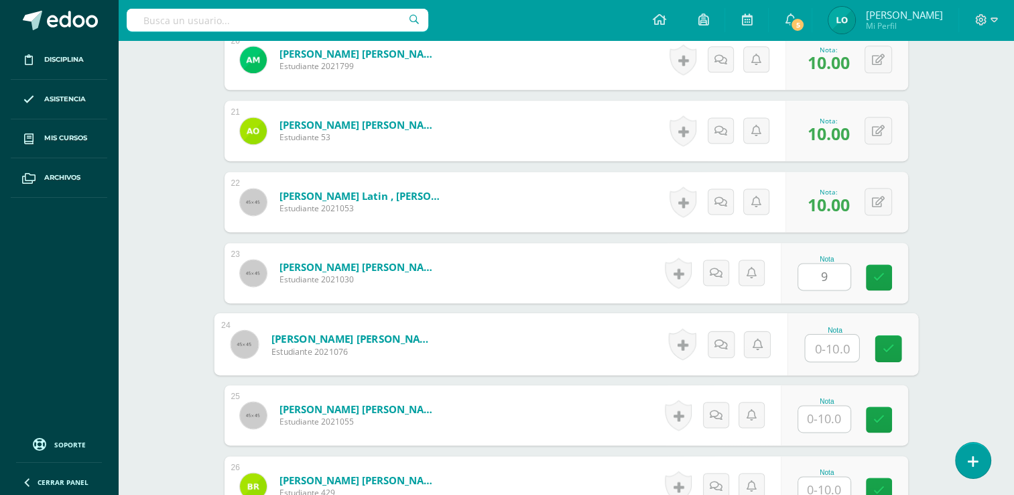
click at [830, 354] on input "text" at bounding box center [832, 347] width 54 height 27
type input "0"
click at [725, 343] on icon at bounding box center [720, 343] width 13 height 11
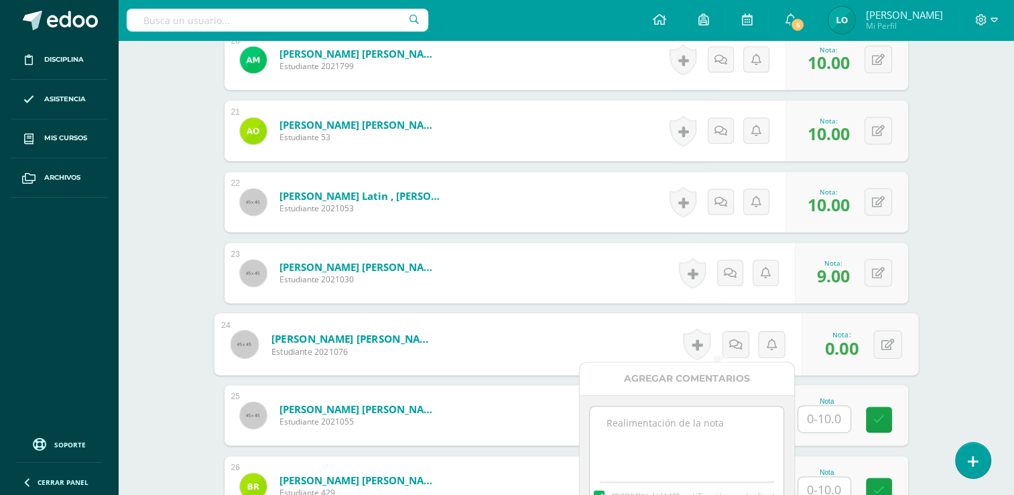
click at [686, 417] on textarea at bounding box center [687, 439] width 194 height 67
type textarea "No presento trabajo No. 3"
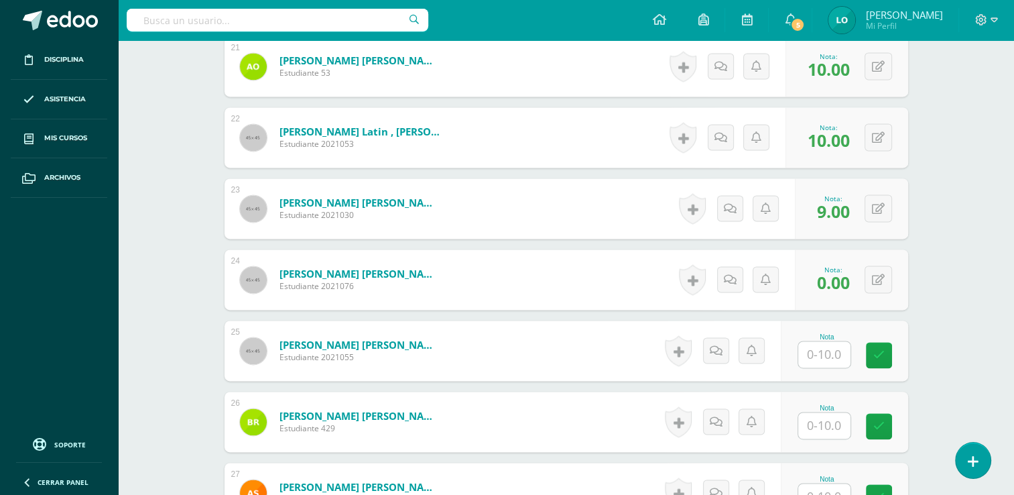
scroll to position [1871, 0]
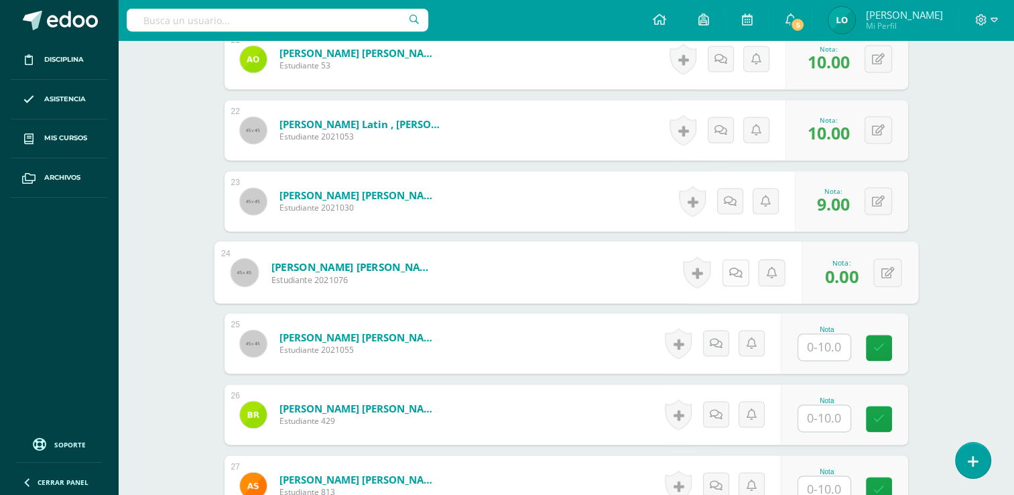
click at [737, 275] on link at bounding box center [735, 272] width 27 height 27
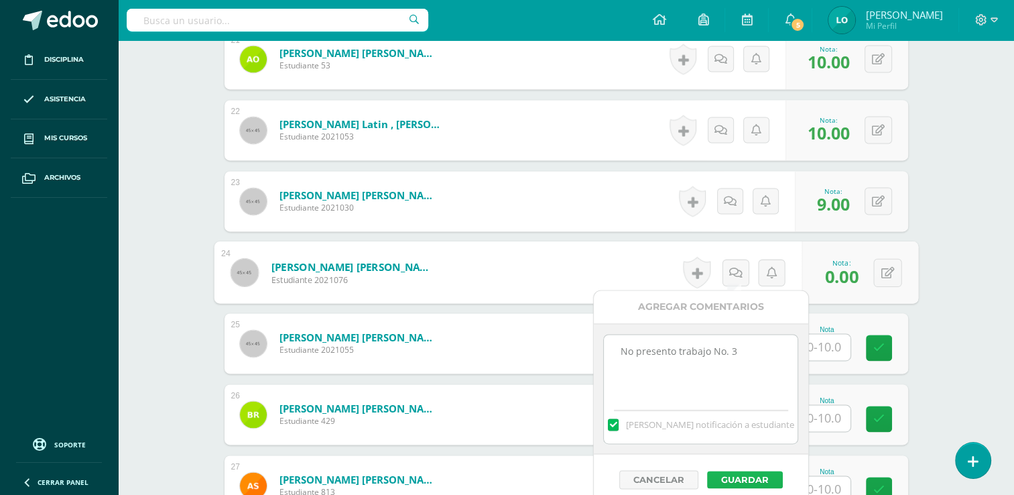
click at [755, 476] on button "Guardar" at bounding box center [745, 478] width 76 height 17
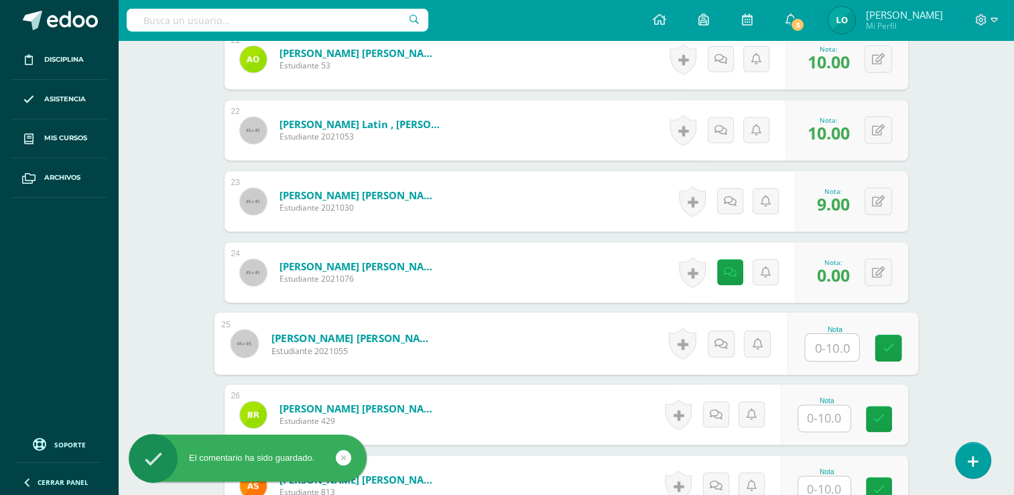
click at [817, 347] on input "text" at bounding box center [832, 347] width 54 height 27
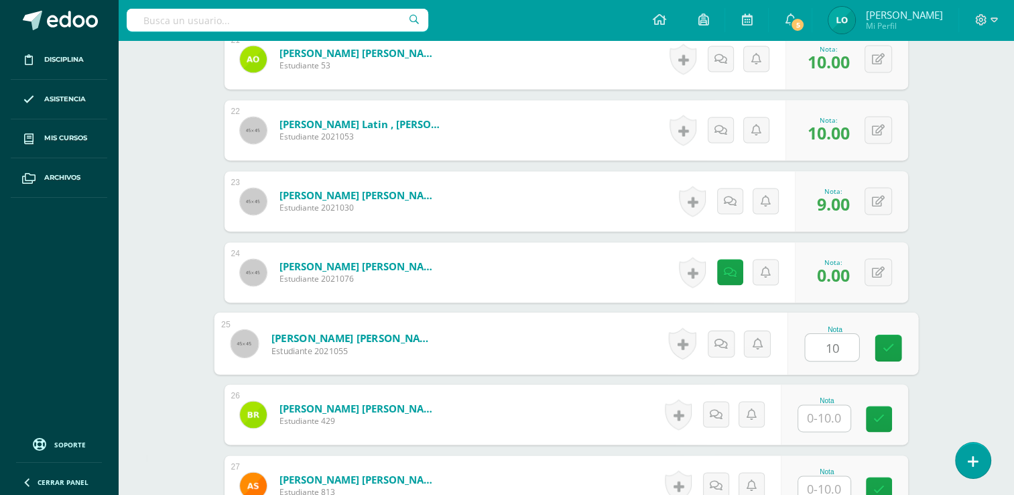
type input "10"
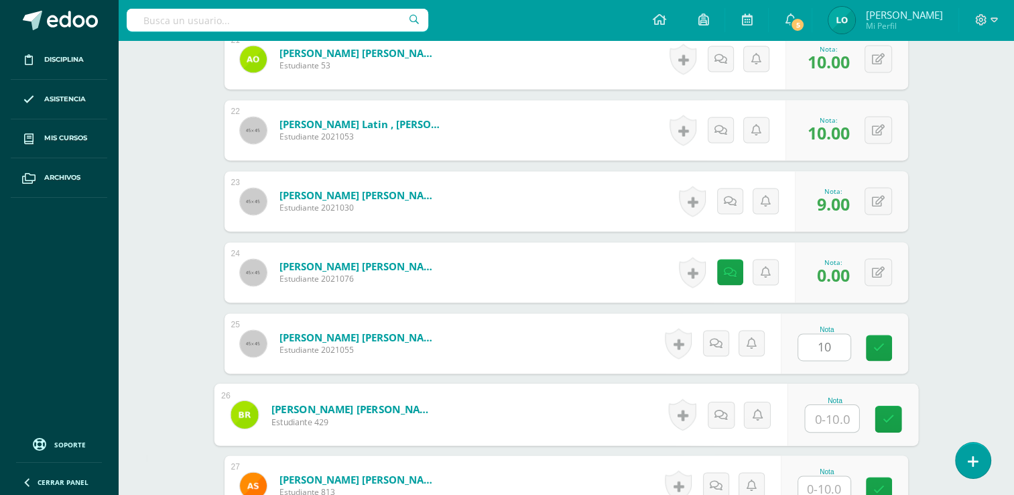
click at [818, 410] on input "text" at bounding box center [832, 418] width 54 height 27
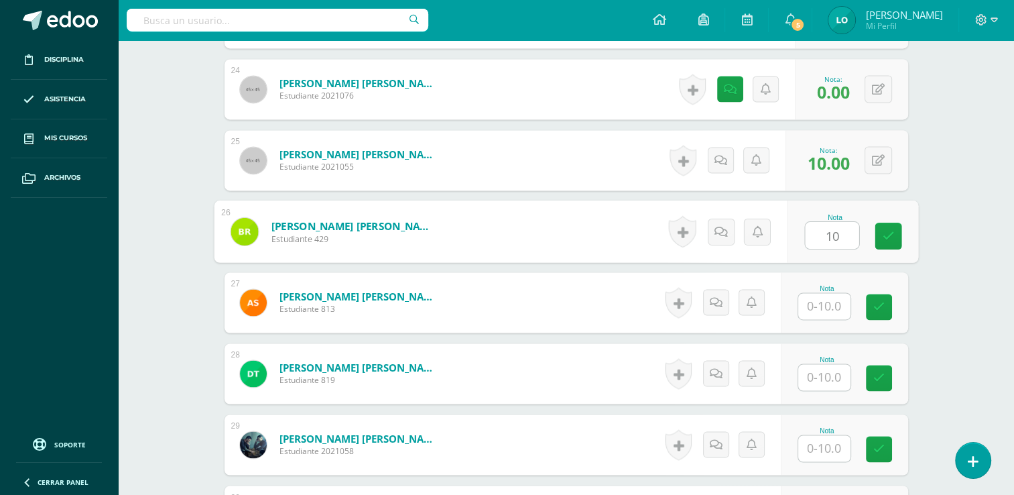
scroll to position [2095, 0]
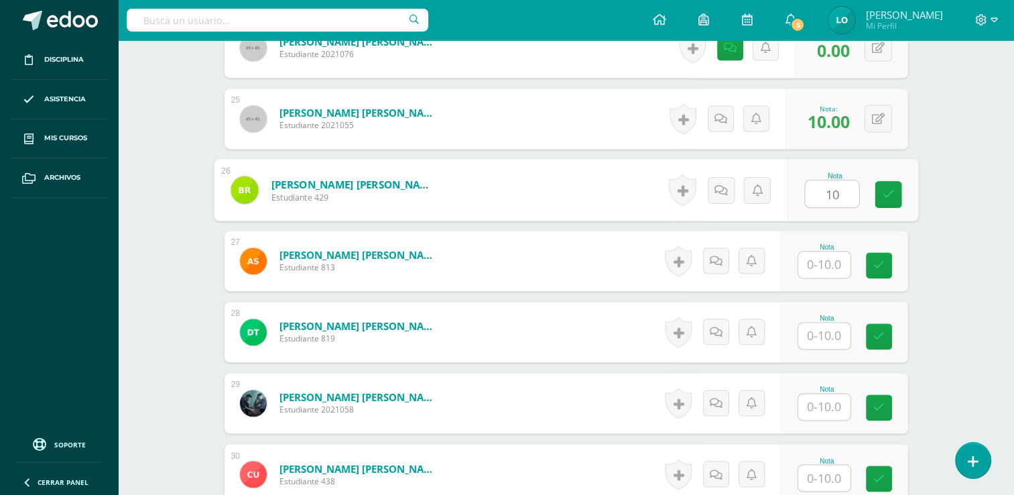
type input "10"
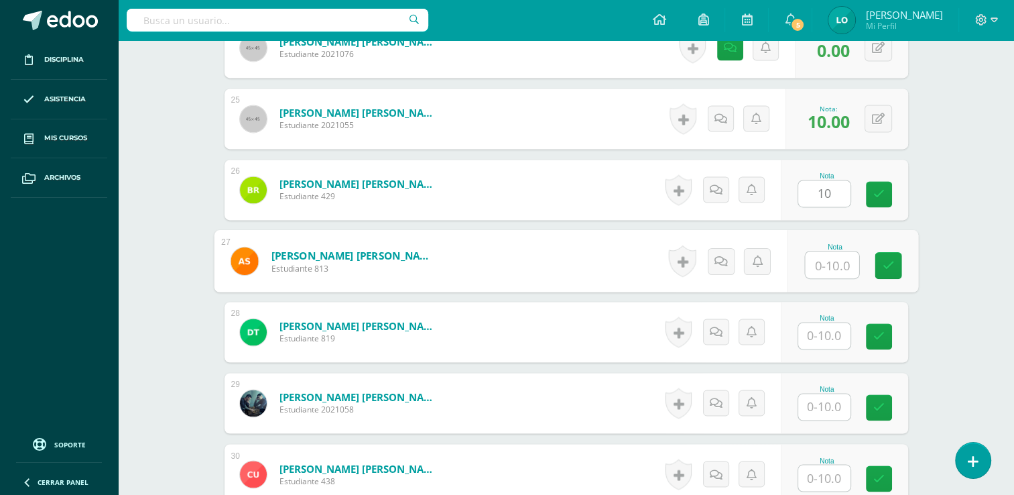
click at [822, 267] on input "text" at bounding box center [832, 264] width 54 height 27
type input "0"
click at [714, 260] on icon at bounding box center [720, 260] width 13 height 11
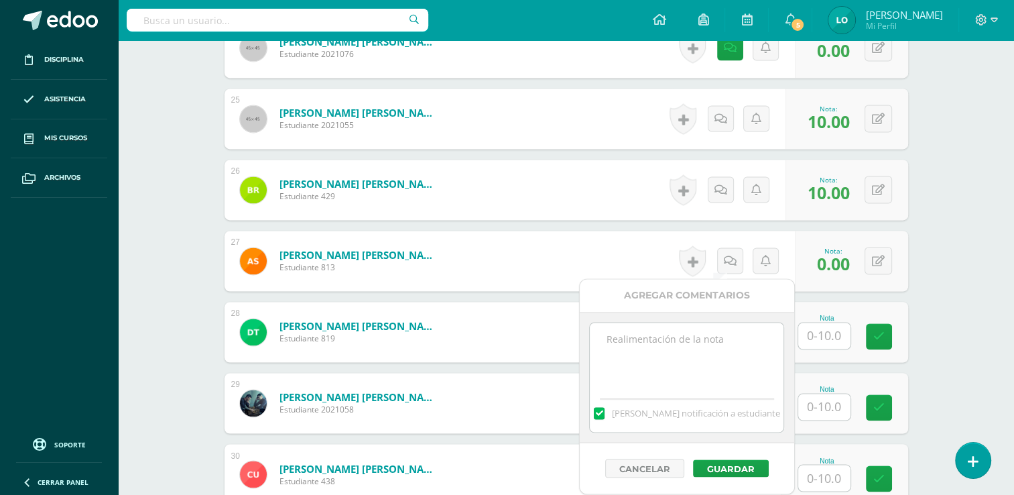
click at [649, 371] on textarea at bounding box center [687, 355] width 194 height 67
type textarea "No presento trabajo de zona No. 3"
click at [714, 465] on button "Guardar" at bounding box center [731, 467] width 76 height 17
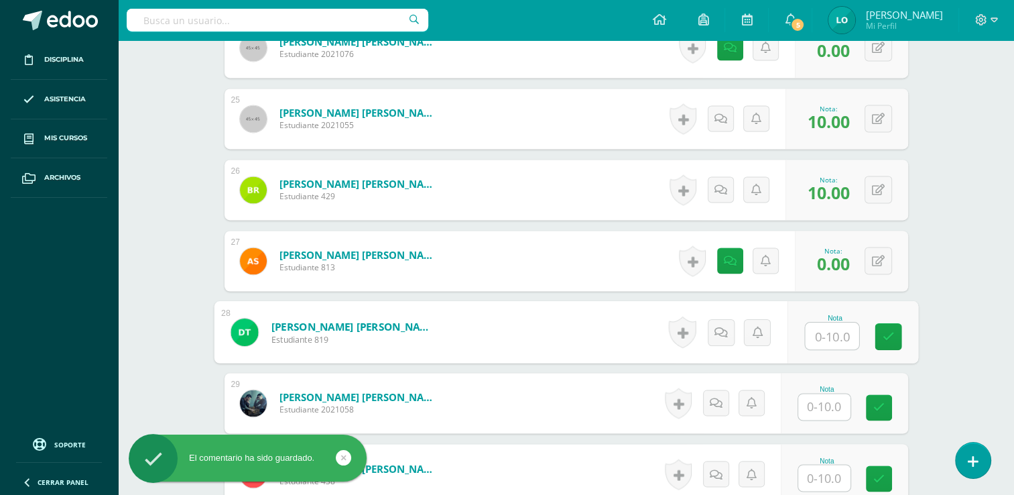
click at [824, 328] on input "text" at bounding box center [832, 335] width 54 height 27
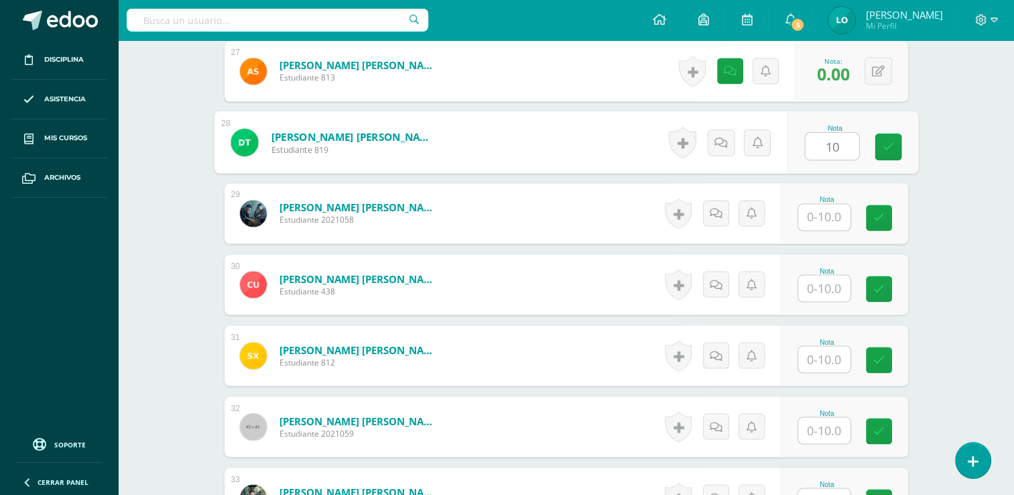
scroll to position [2336, 0]
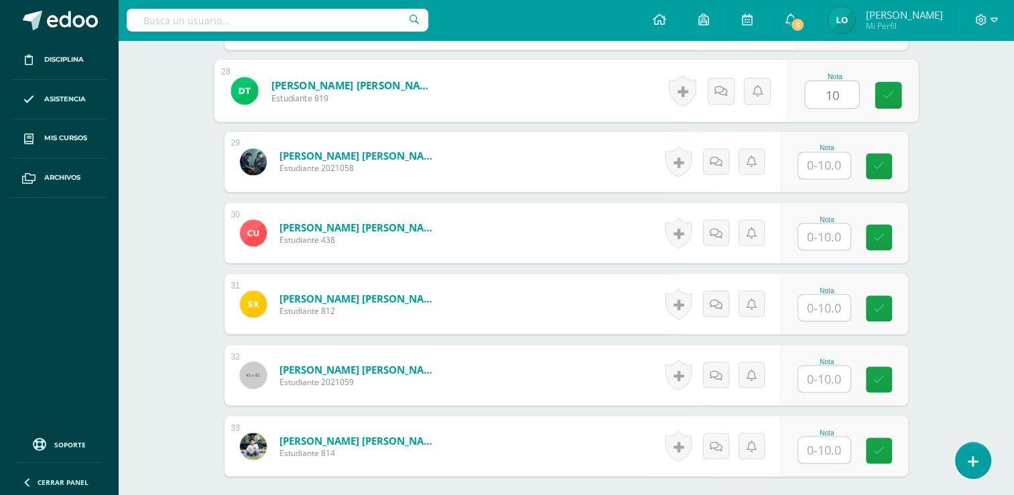
type input "10"
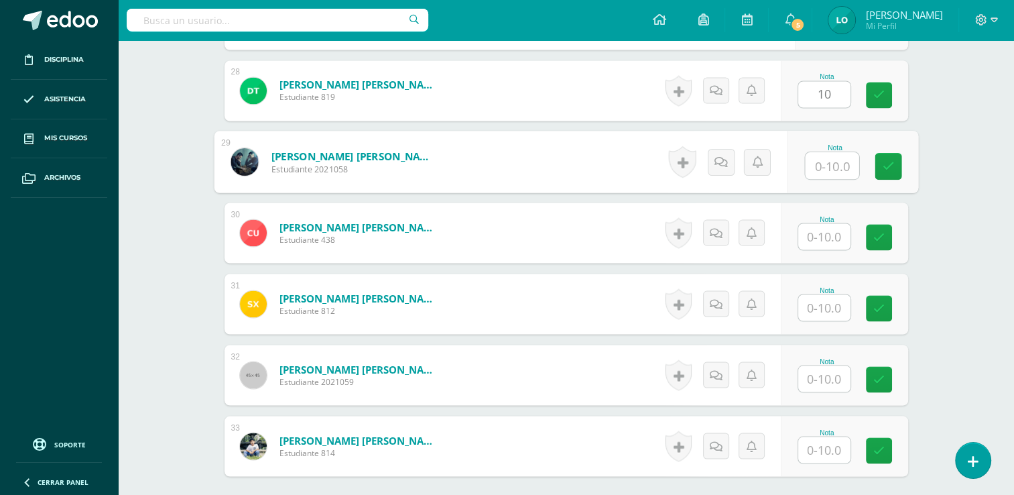
click at [832, 168] on input "text" at bounding box center [832, 165] width 54 height 27
type input "10"
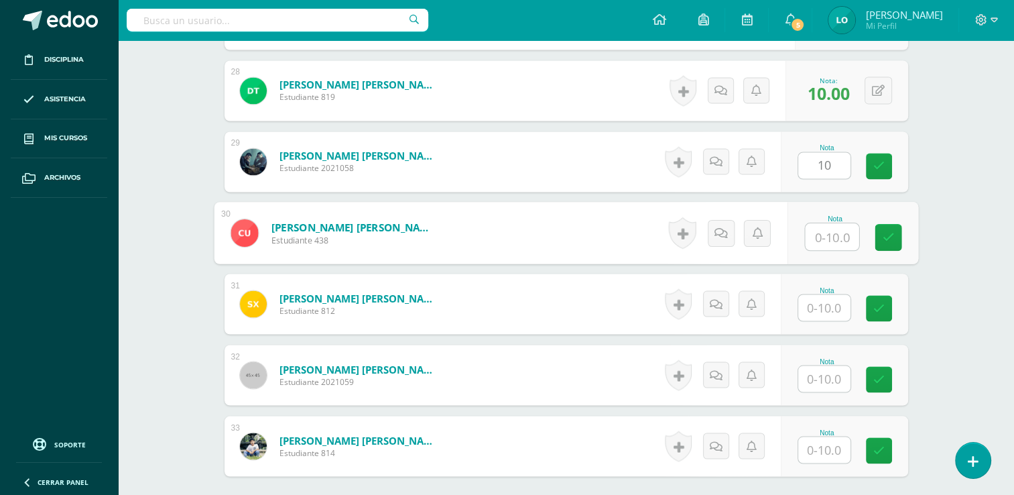
click at [833, 235] on input "text" at bounding box center [832, 236] width 54 height 27
type input "9"
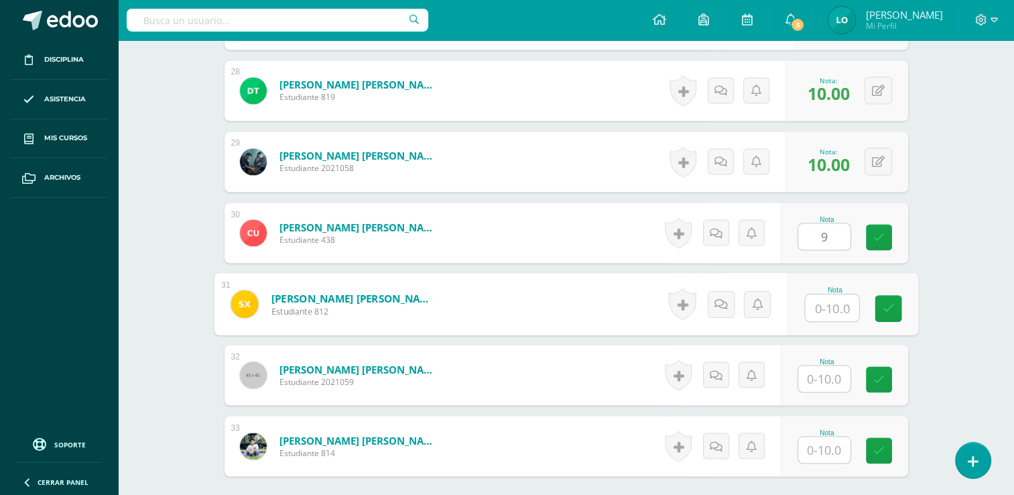
click at [830, 306] on input "text" at bounding box center [832, 307] width 54 height 27
type input "9"
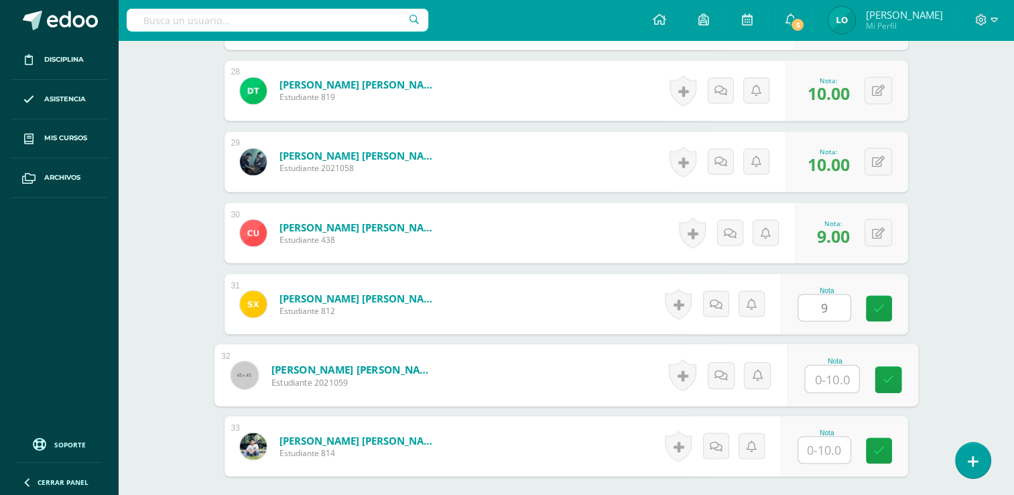
click at [823, 376] on input "text" at bounding box center [832, 378] width 54 height 27
type input "9"
click at [822, 444] on input "text" at bounding box center [824, 449] width 52 height 26
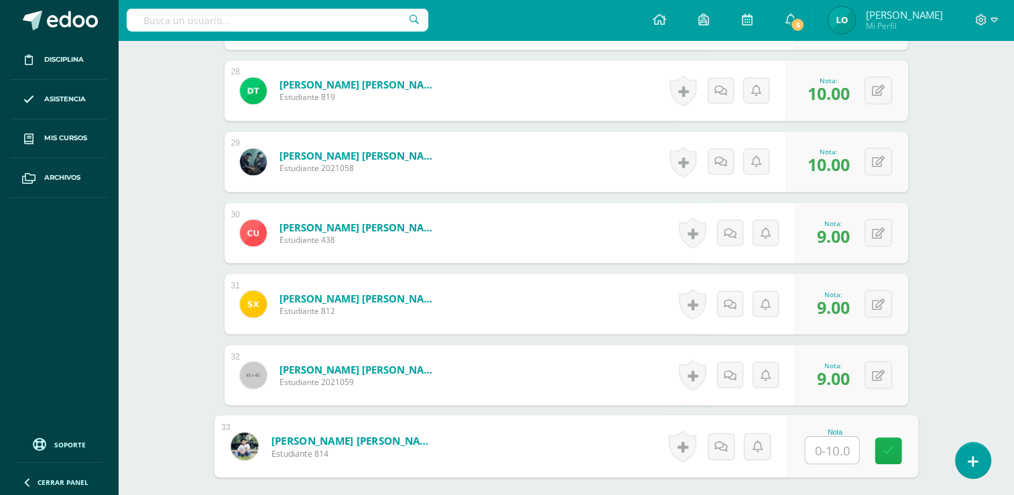
click at [882, 451] on icon at bounding box center [888, 449] width 12 height 11
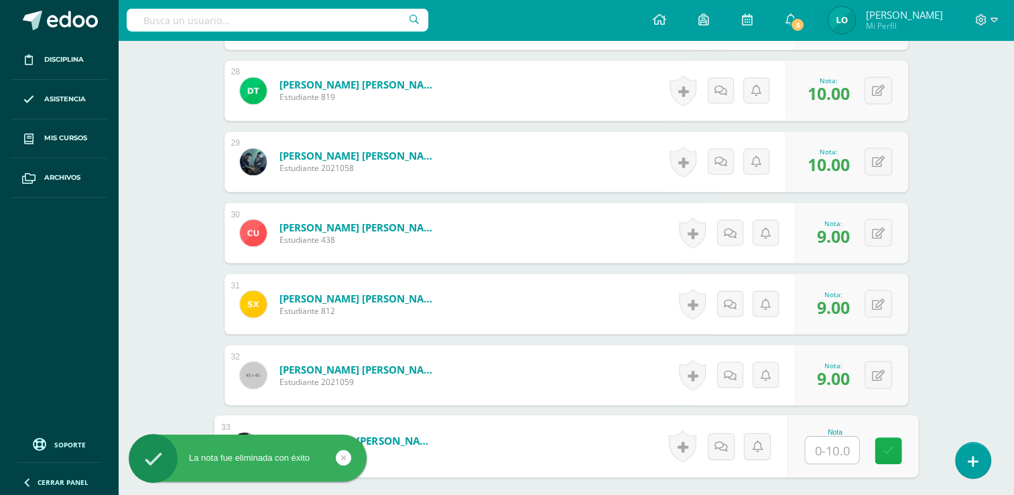
click at [882, 451] on icon at bounding box center [888, 449] width 12 height 11
click at [836, 453] on input "text" at bounding box center [832, 449] width 54 height 27
type input "5"
click at [885, 449] on icon at bounding box center [888, 449] width 12 height 11
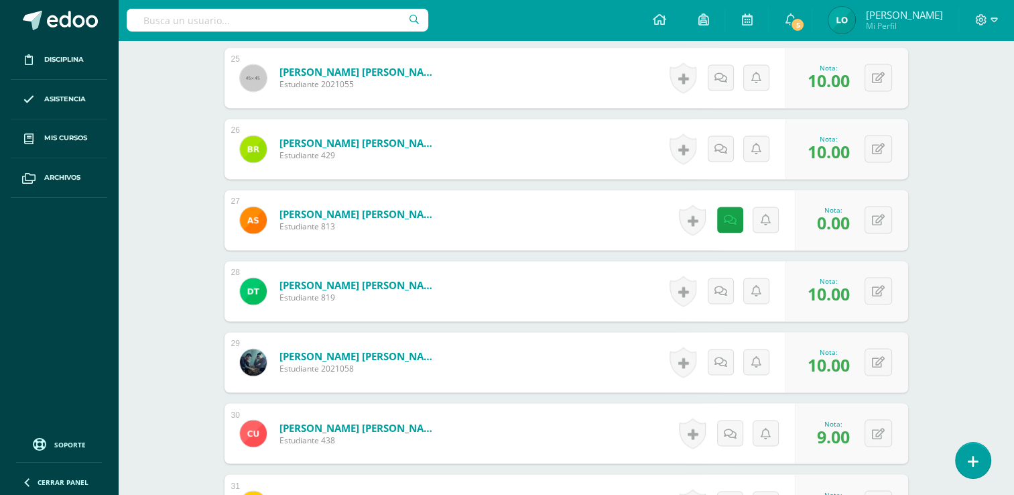
scroll to position [2133, 0]
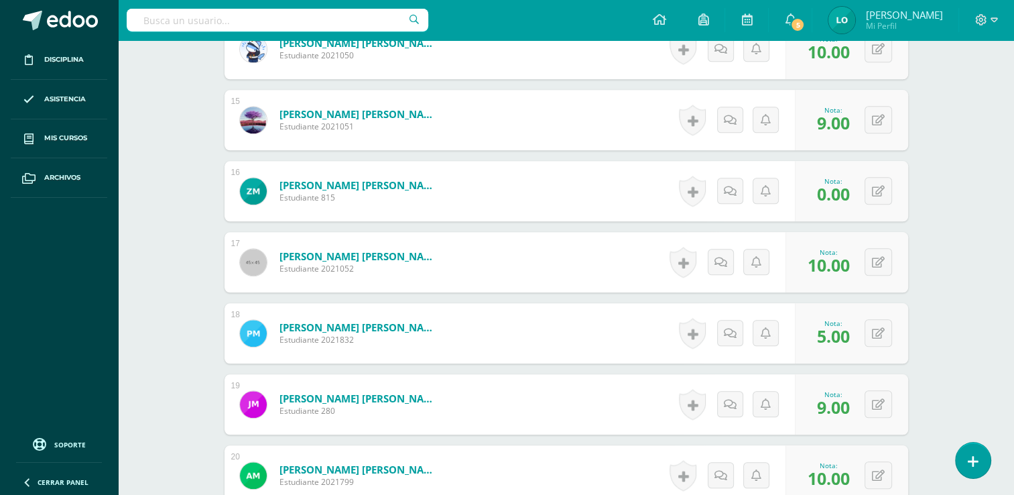
scroll to position [1381, 0]
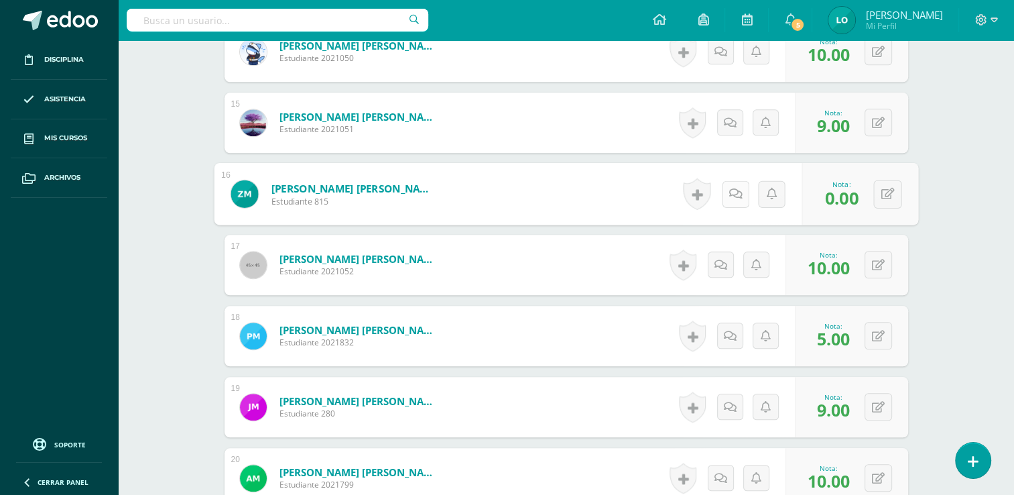
click at [729, 197] on icon at bounding box center [735, 193] width 13 height 11
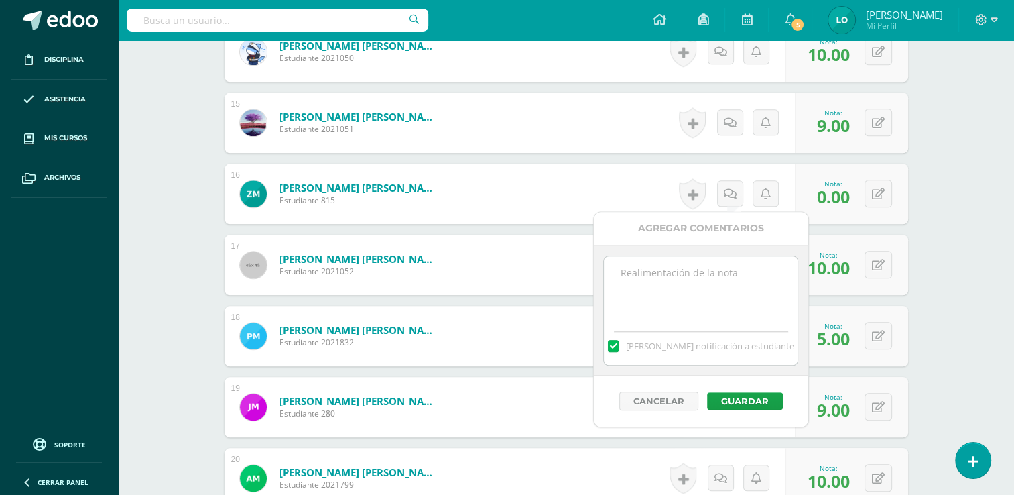
click at [697, 300] on textarea at bounding box center [701, 289] width 194 height 67
type textarea "No presento trabajo de zona No. 3"
click at [747, 409] on div "Cancelar Guardar" at bounding box center [701, 400] width 214 height 51
click at [746, 403] on button "Guardar" at bounding box center [745, 400] width 76 height 17
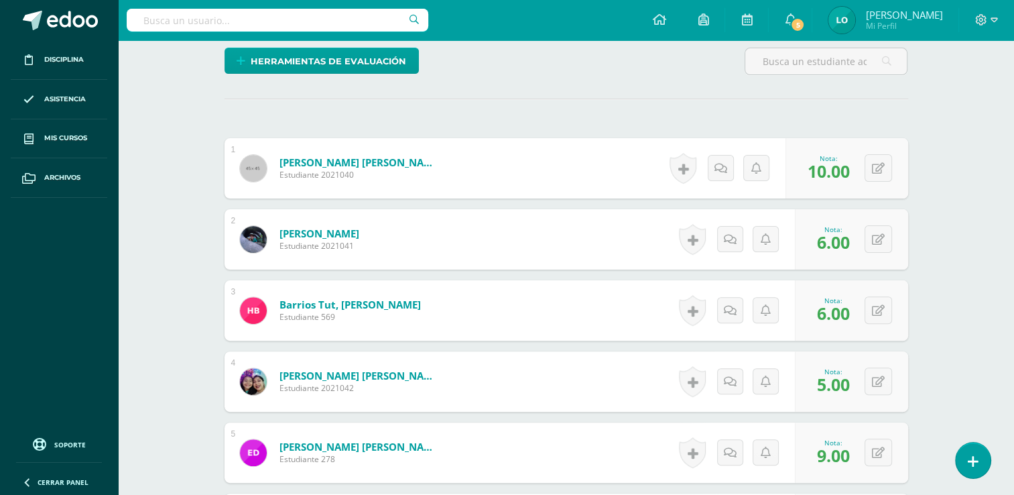
scroll to position [0, 0]
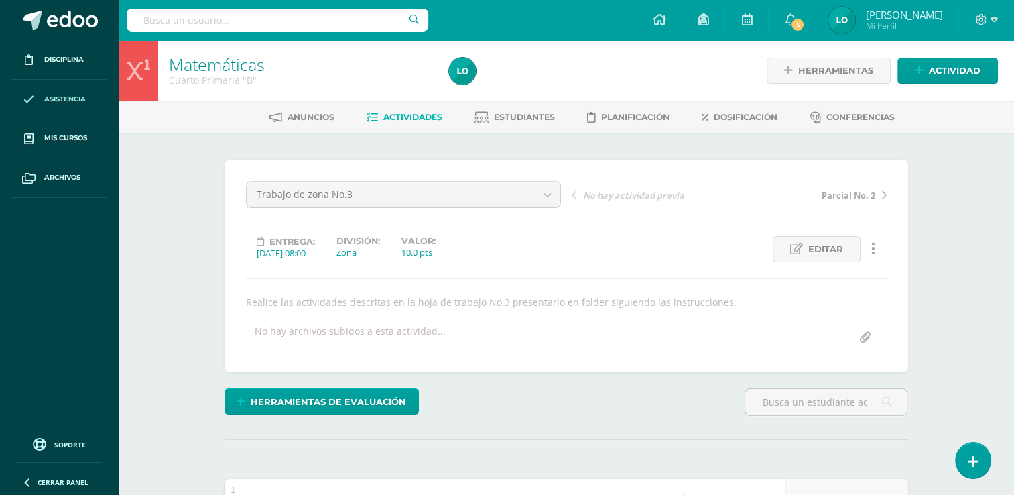
click at [40, 95] on span at bounding box center [29, 99] width 24 height 24
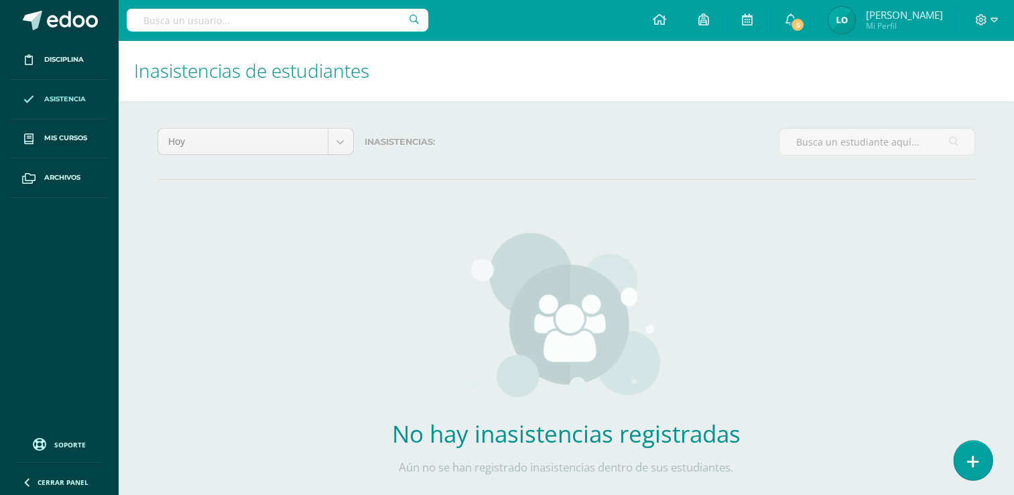
click at [964, 456] on link at bounding box center [973, 459] width 38 height 39
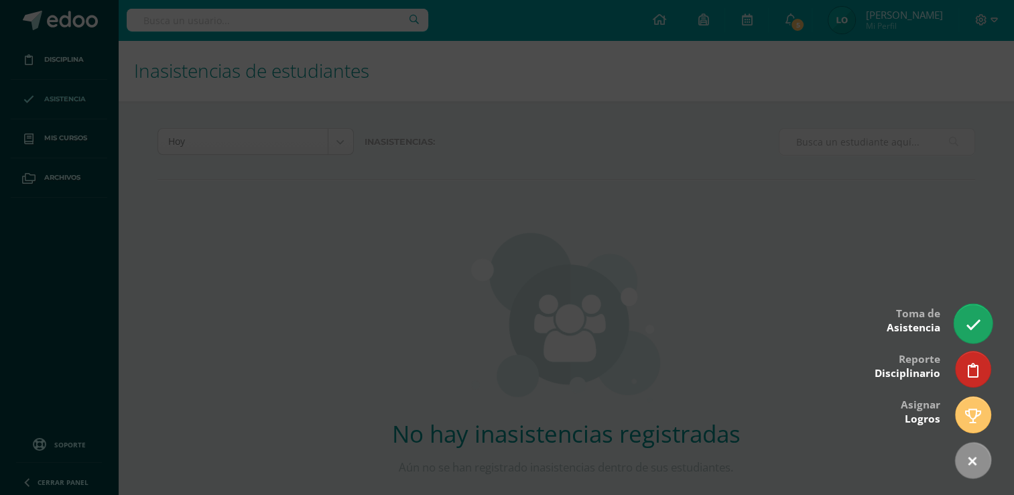
click at [970, 325] on icon at bounding box center [972, 324] width 15 height 15
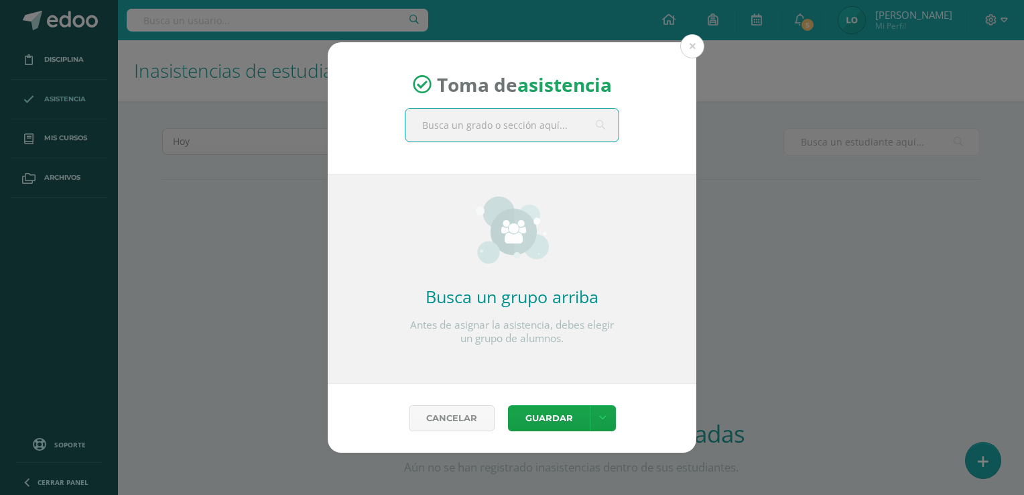
click at [449, 125] on input "text" at bounding box center [511, 125] width 213 height 33
type input "cuarto b"
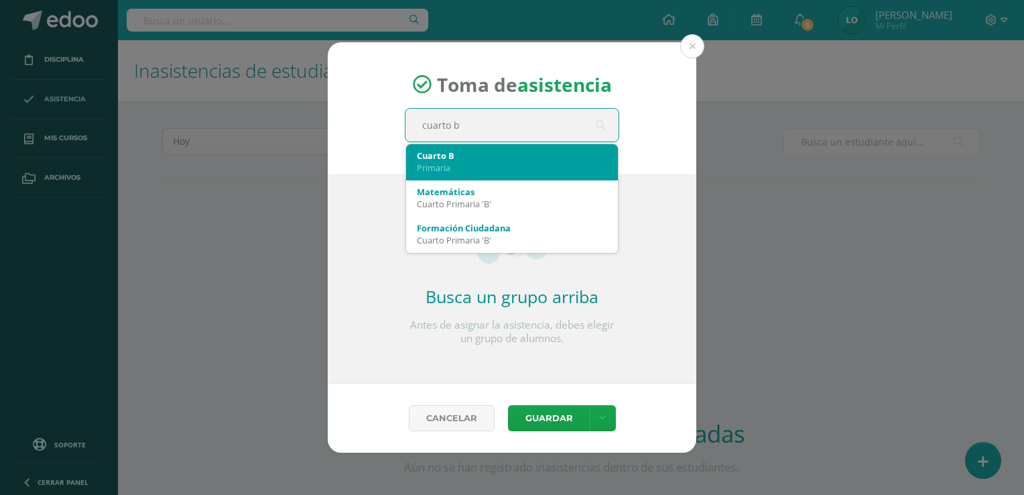
click at [471, 162] on div "Primaria" at bounding box center [512, 168] width 190 height 12
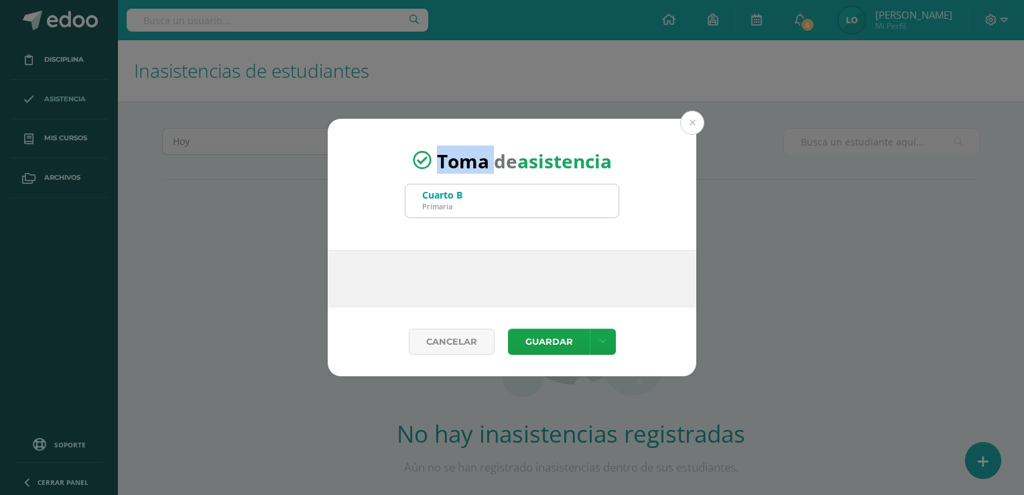
click at [471, 160] on span "Toma de asistencia" at bounding box center [524, 159] width 175 height 25
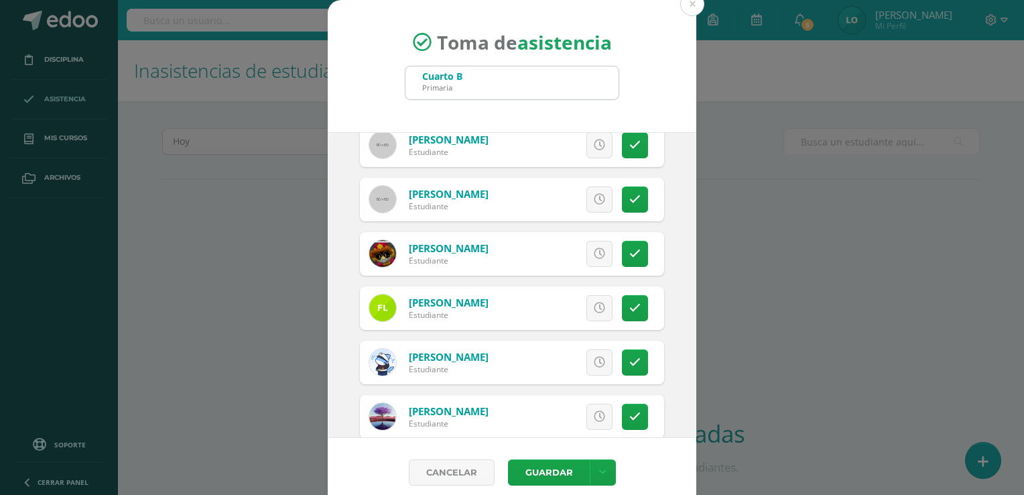
scroll to position [566, 0]
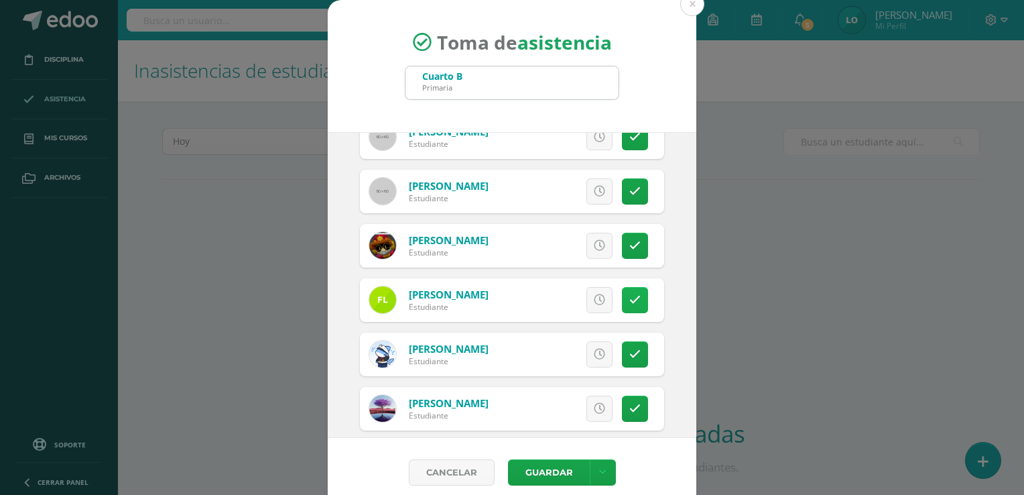
click at [629, 297] on icon at bounding box center [634, 299] width 11 height 11
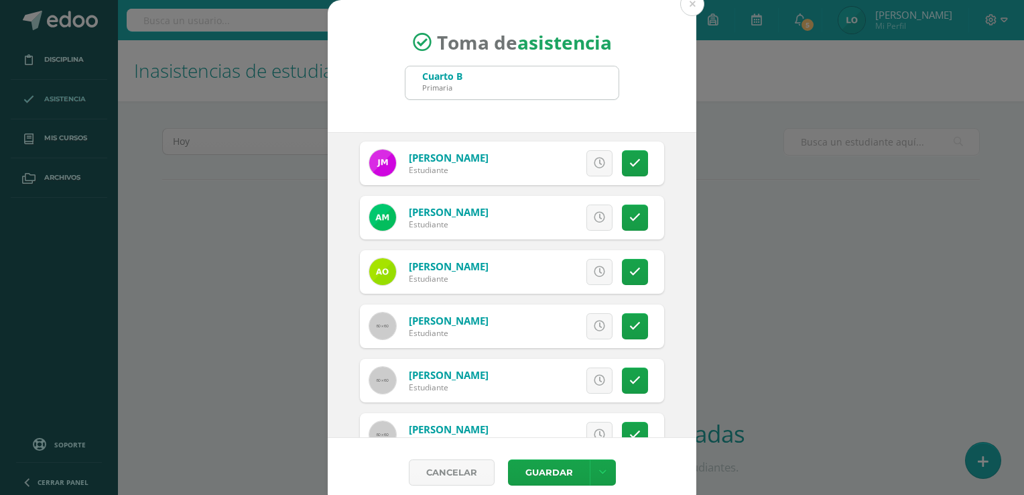
scroll to position [1032, 0]
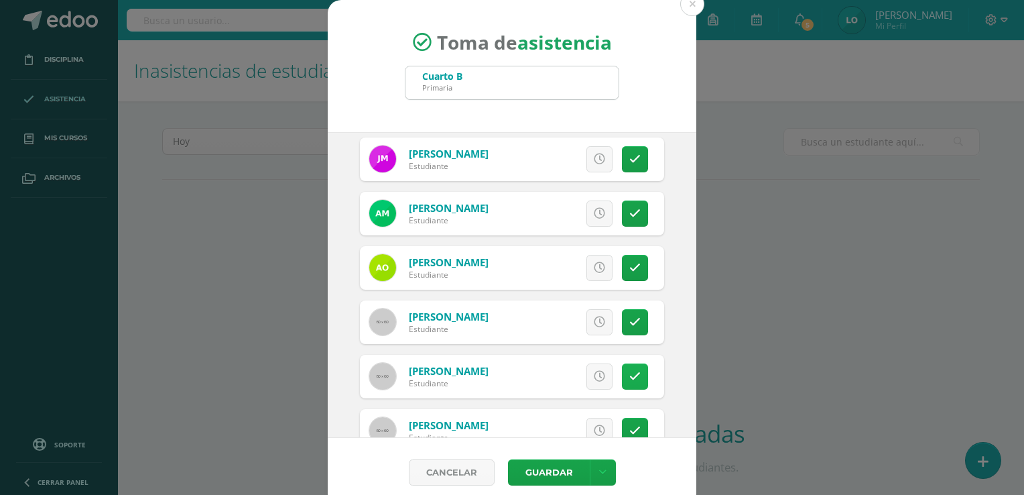
click at [627, 369] on link at bounding box center [635, 376] width 26 height 26
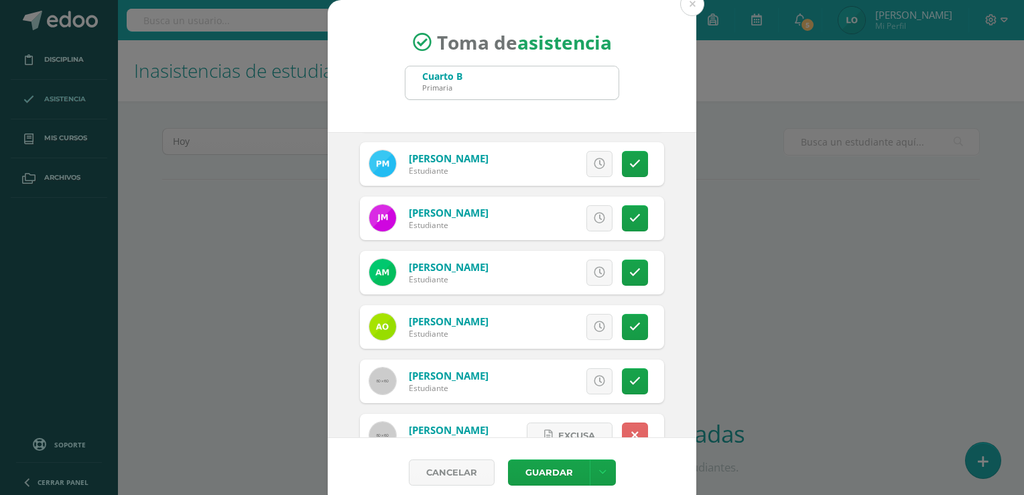
scroll to position [966, 0]
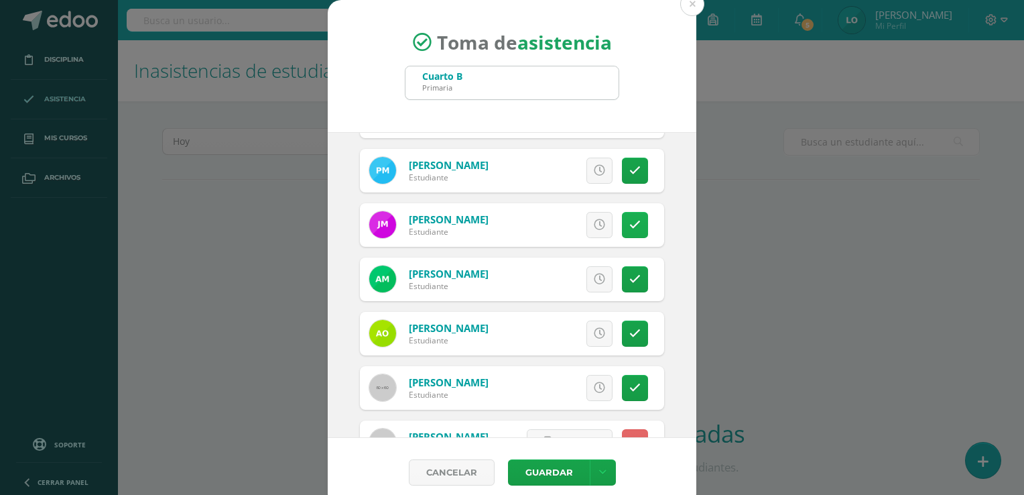
click at [629, 221] on link at bounding box center [635, 225] width 26 height 26
click at [547, 469] on button "Guardar" at bounding box center [549, 472] width 82 height 26
